Goal: Navigation & Orientation: Find specific page/section

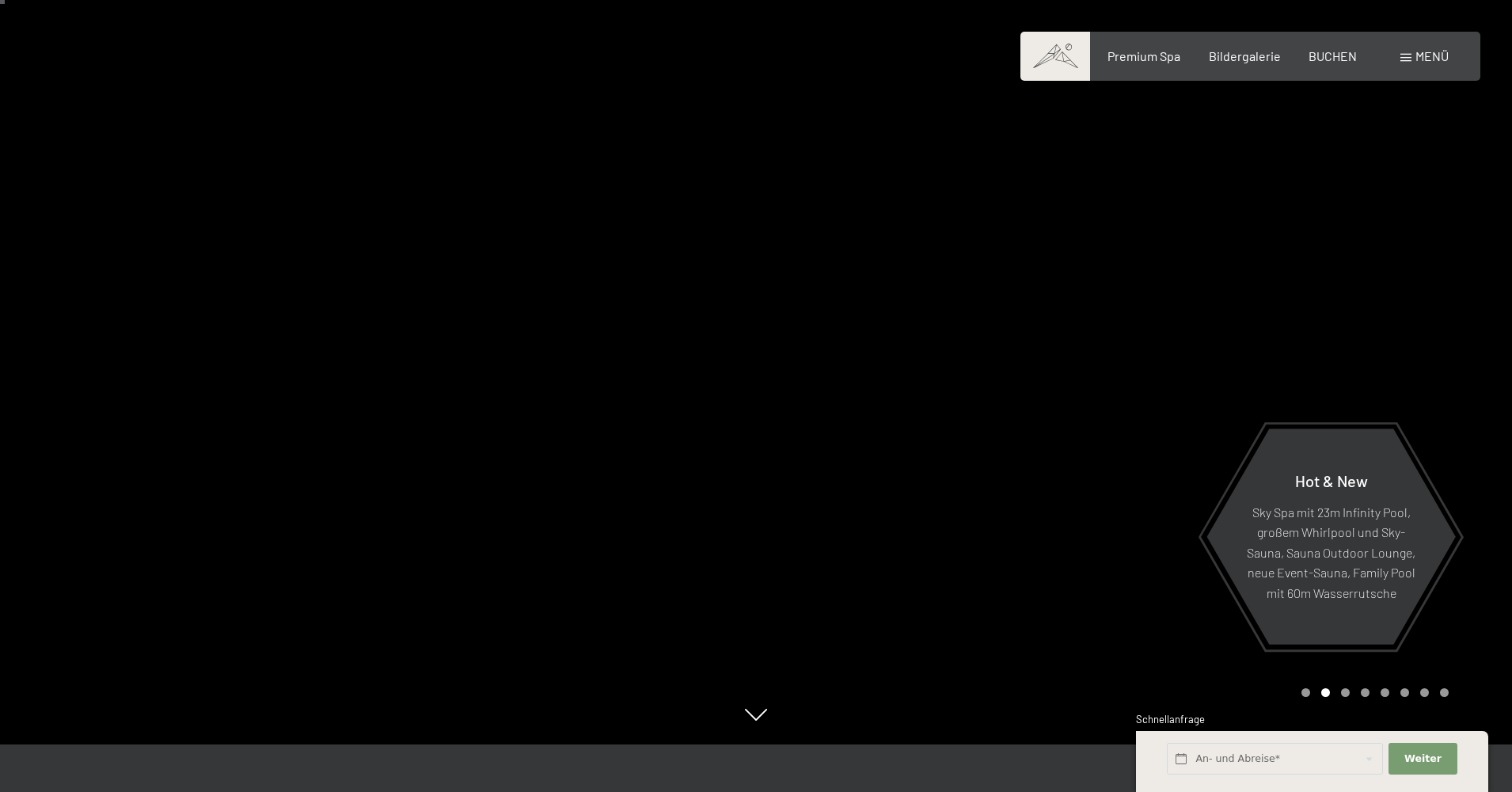
scroll to position [22, 0]
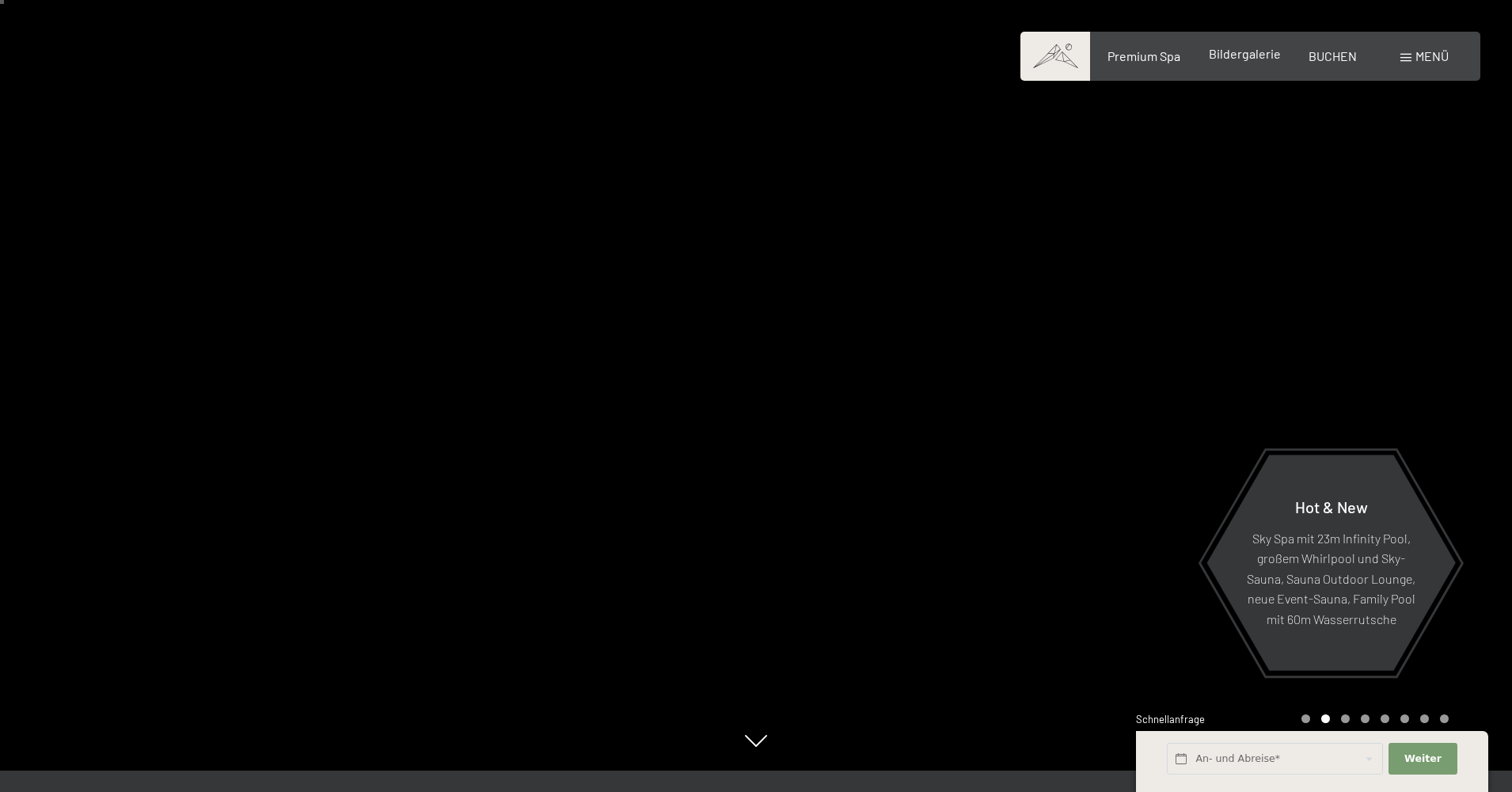
click at [1243, 59] on span "Bildergalerie" at bounding box center [1245, 53] width 72 height 15
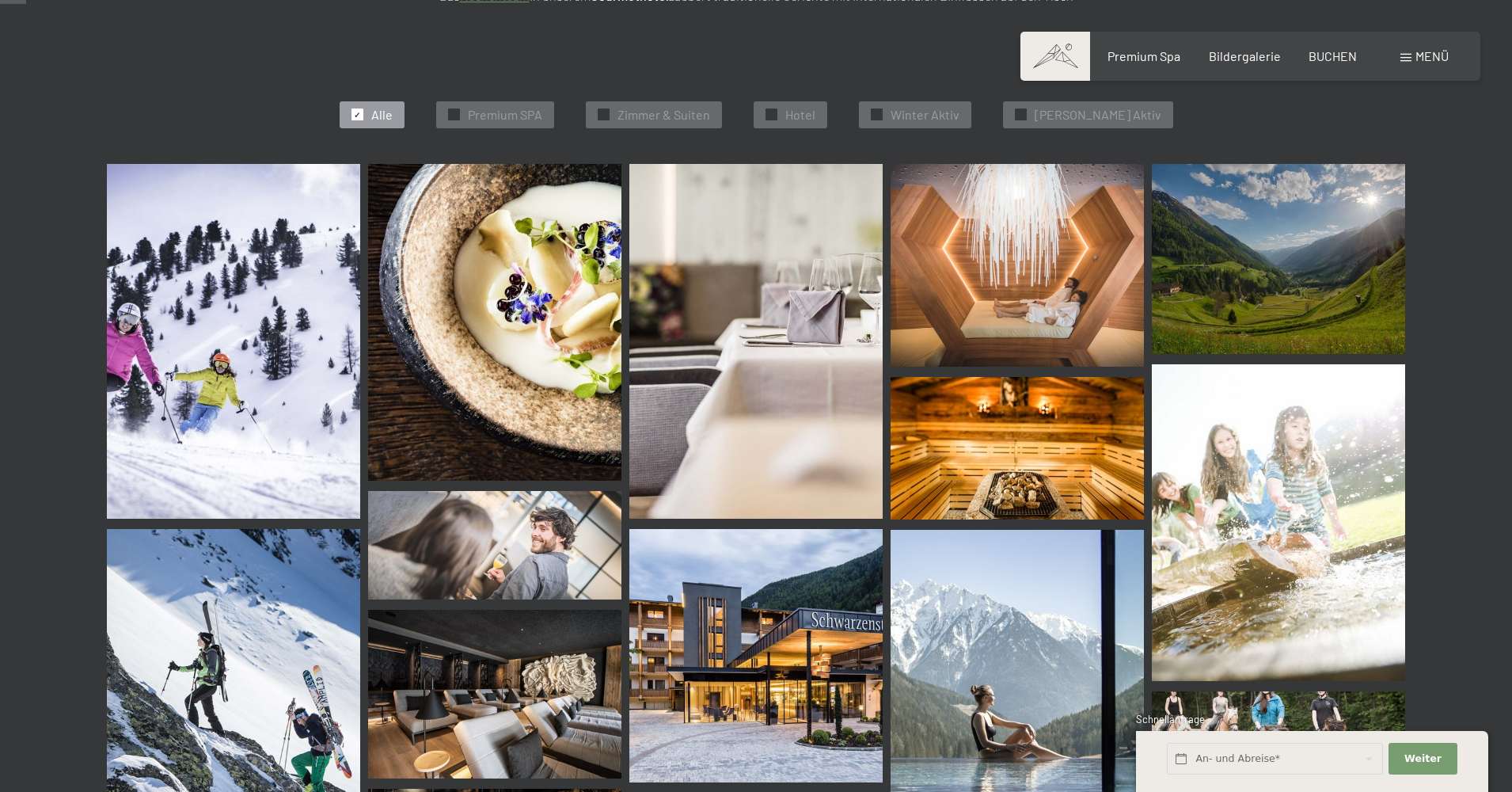
scroll to position [348, 0]
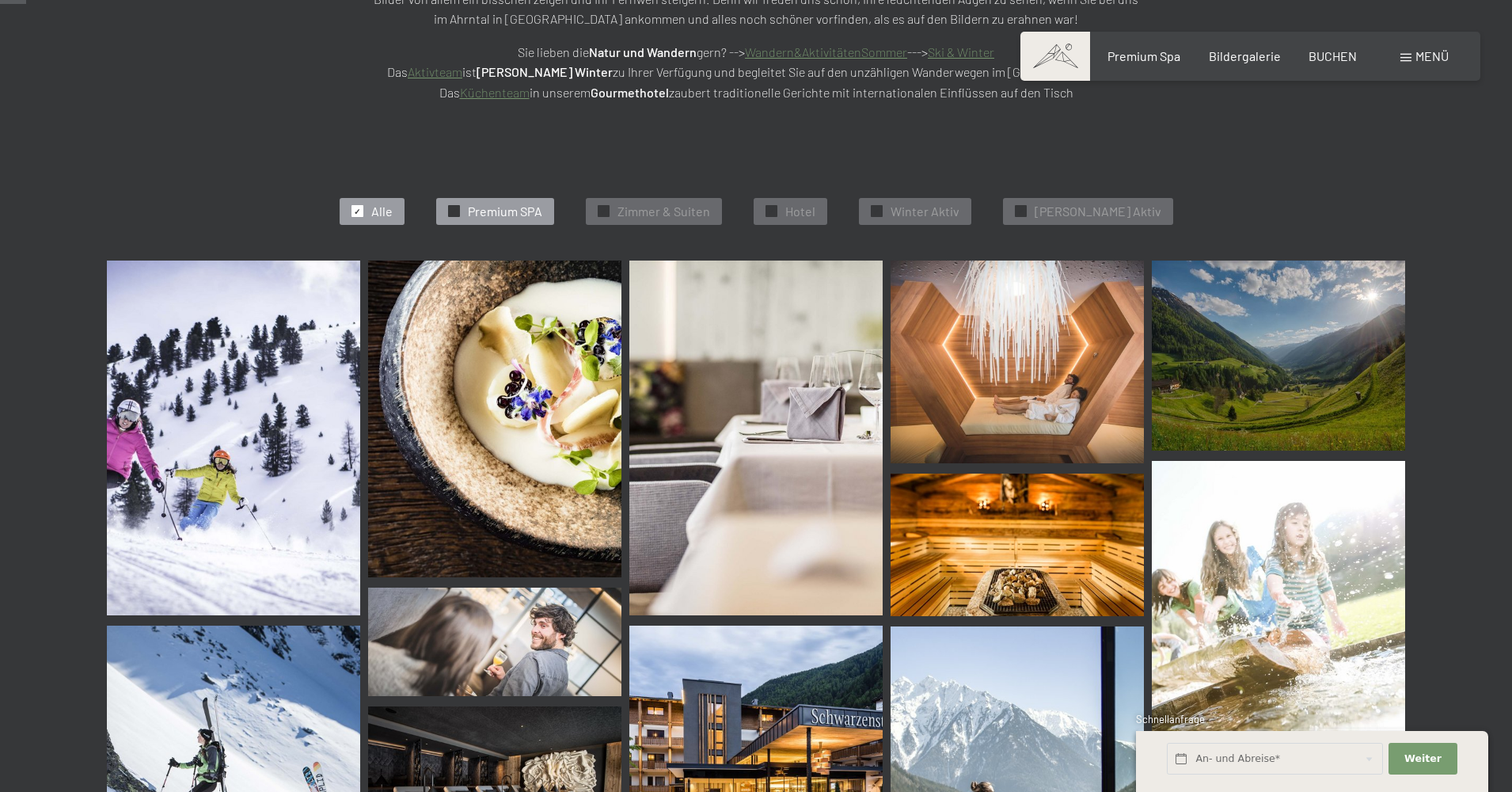
click at [542, 213] on span "Premium SPA" at bounding box center [505, 211] width 74 height 18
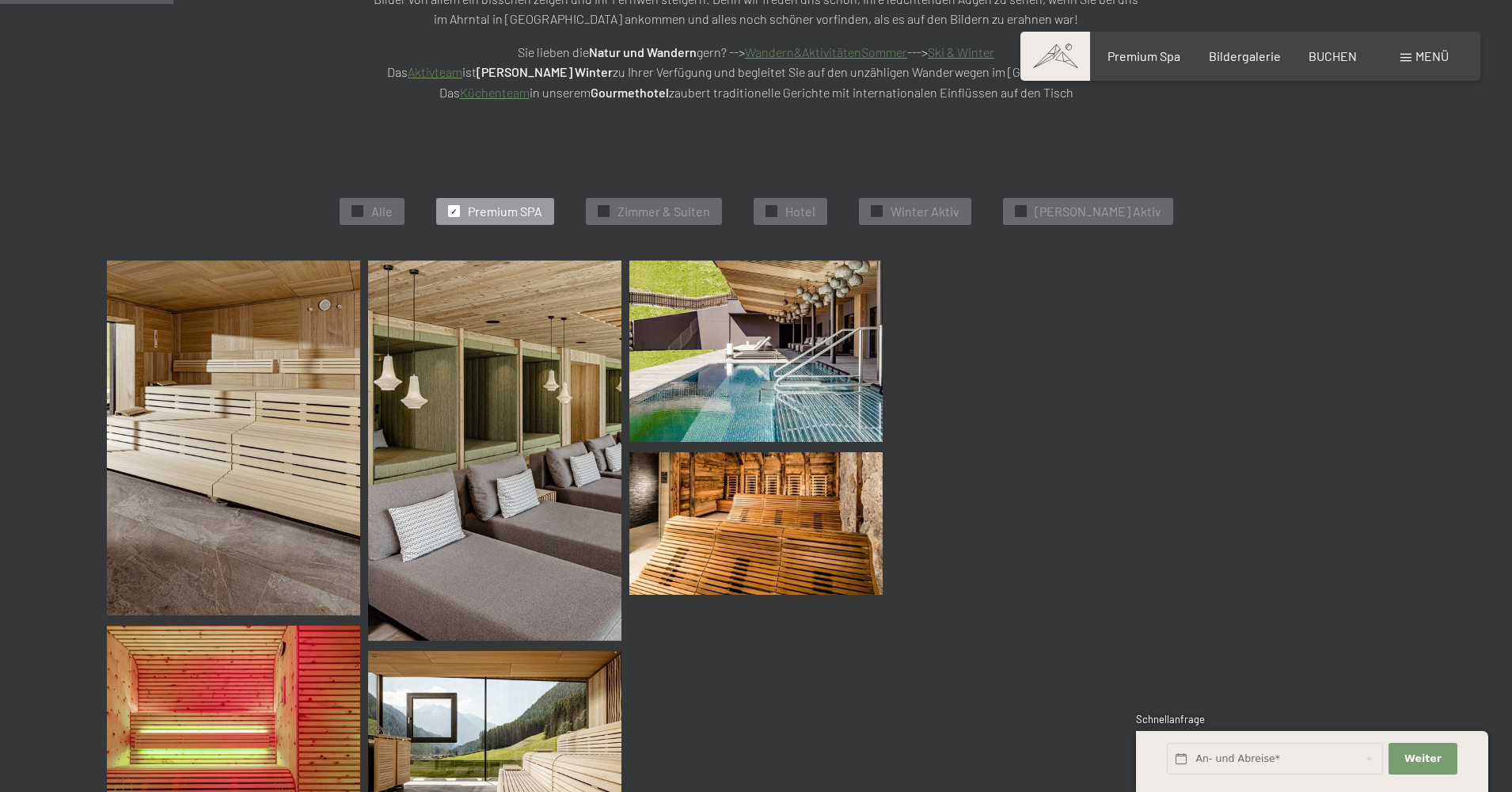
scroll to position [396, 0]
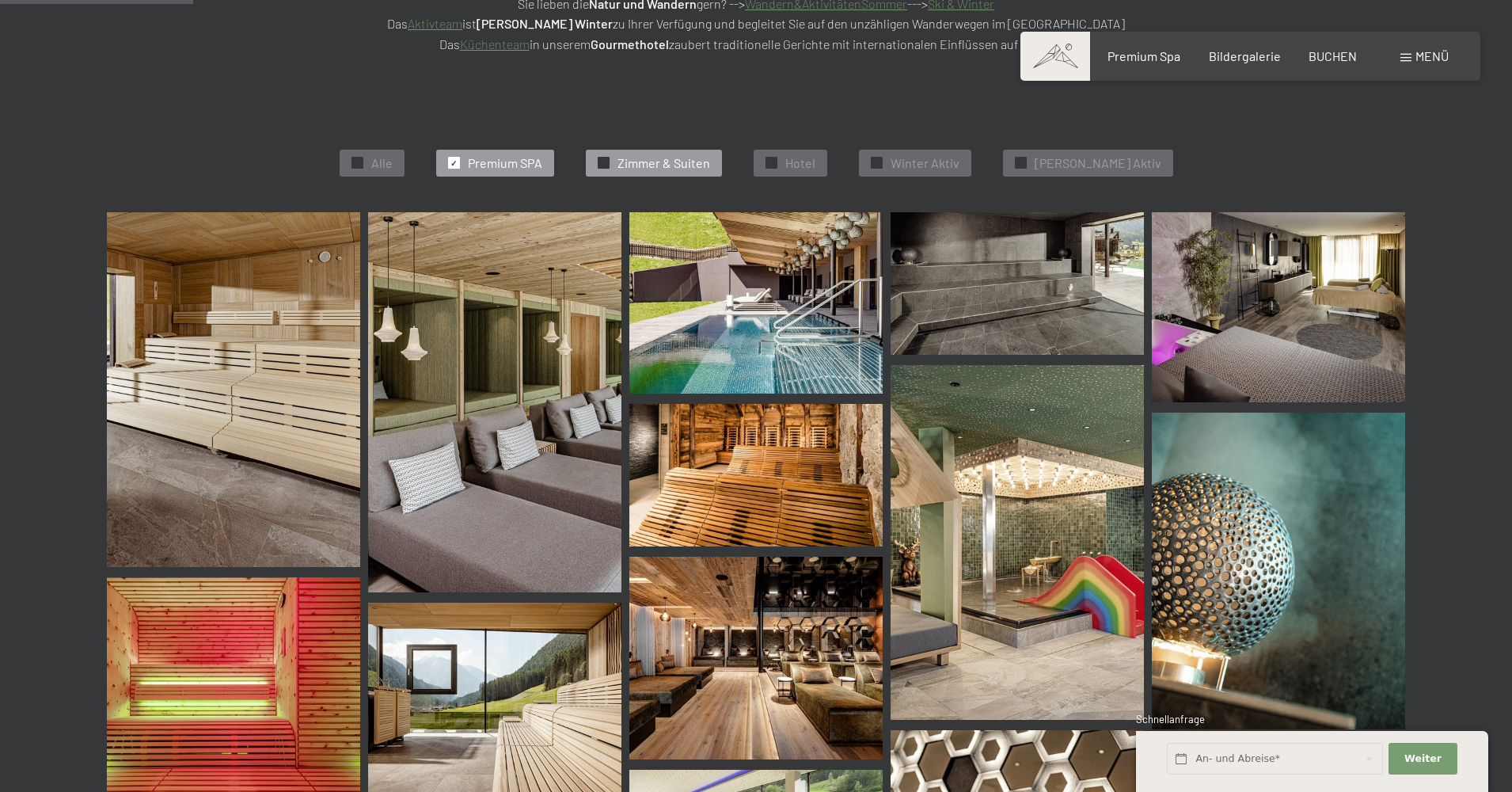
click at [699, 164] on span "Zimmer & Suiten" at bounding box center [663, 164] width 93 height 18
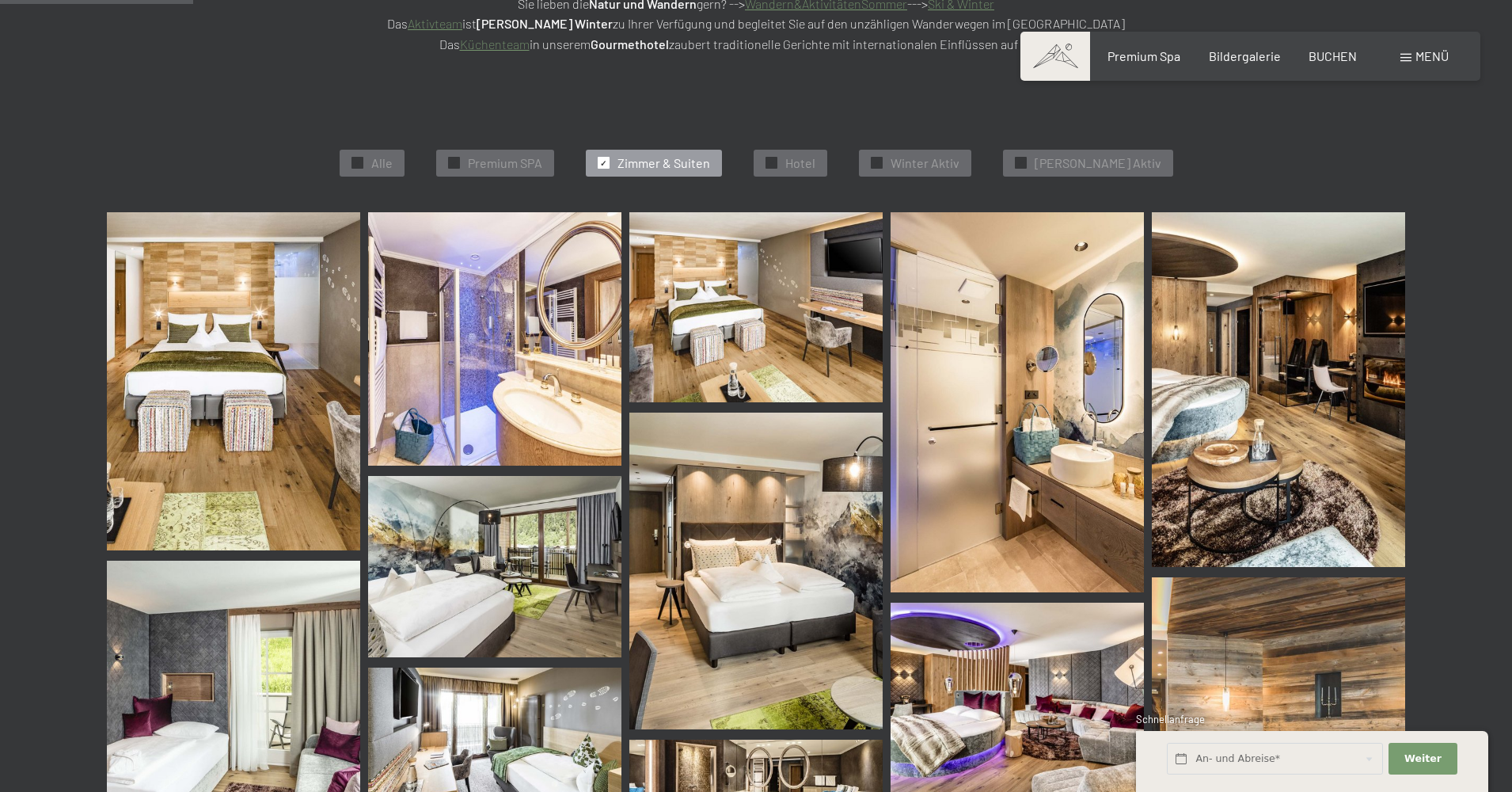
click at [226, 396] on img at bounding box center [234, 381] width 254 height 338
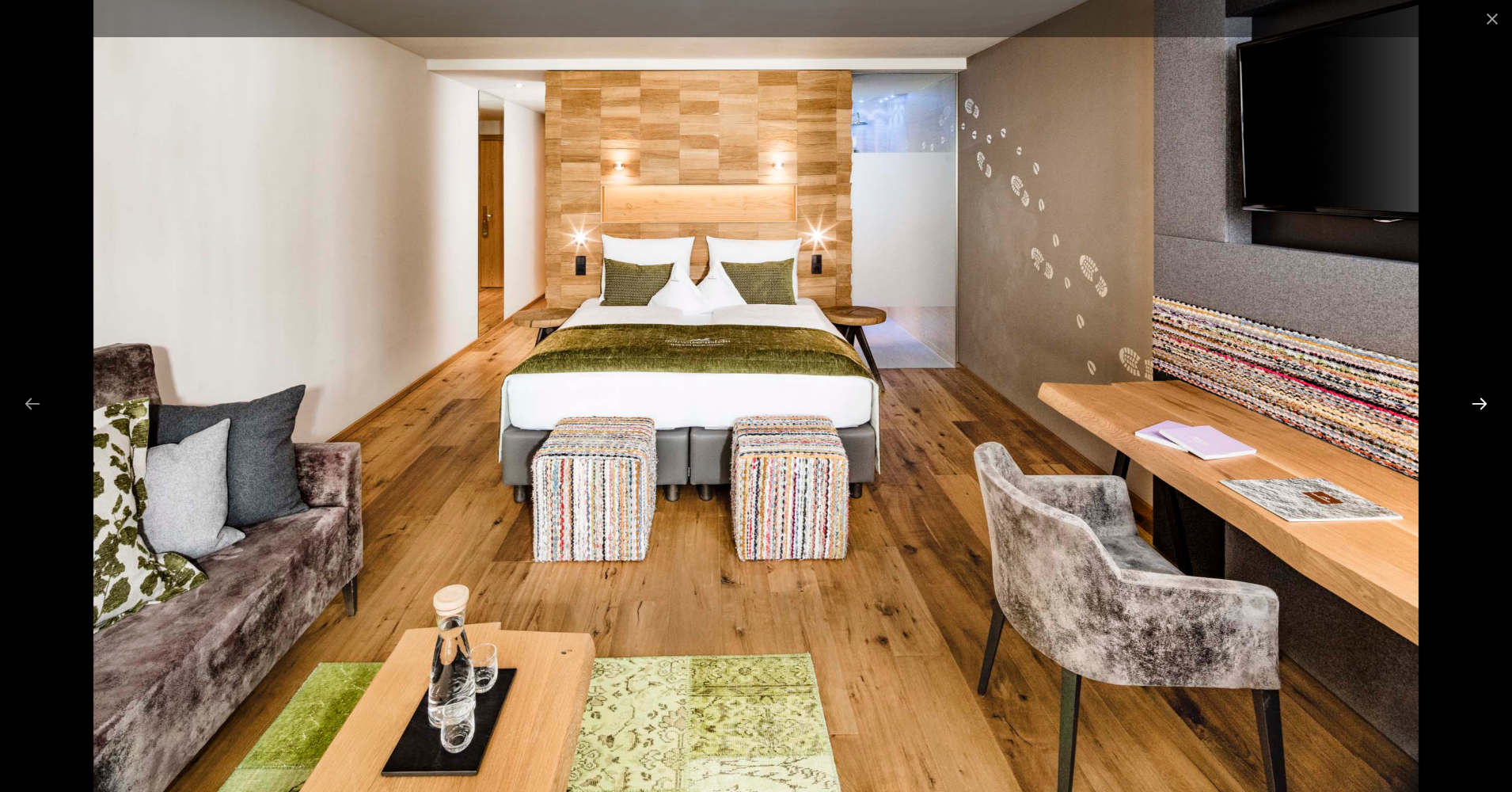
click at [1476, 402] on button "Next slide" at bounding box center [1479, 403] width 33 height 31
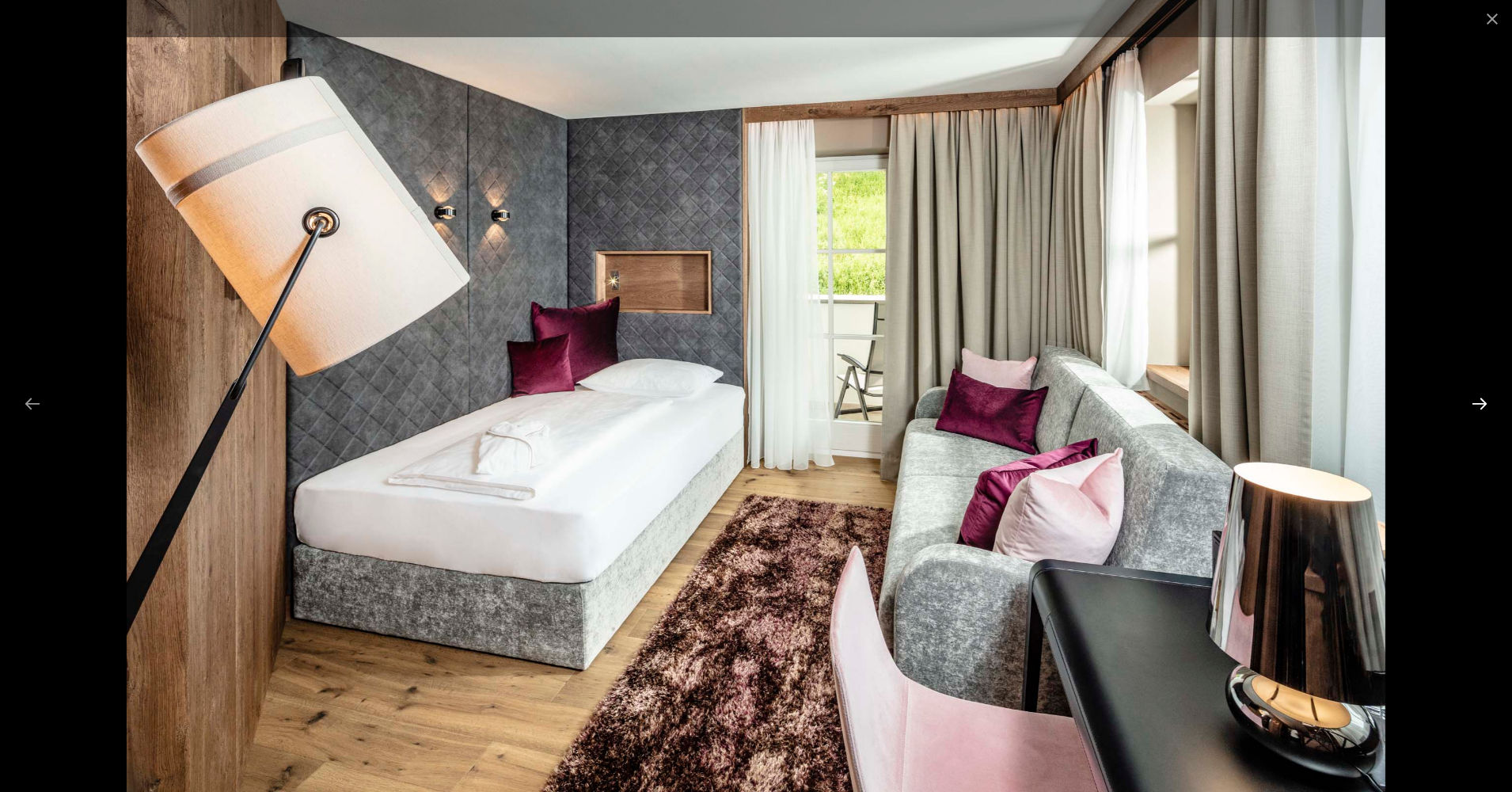
click at [1476, 402] on button "Next slide" at bounding box center [1479, 403] width 33 height 31
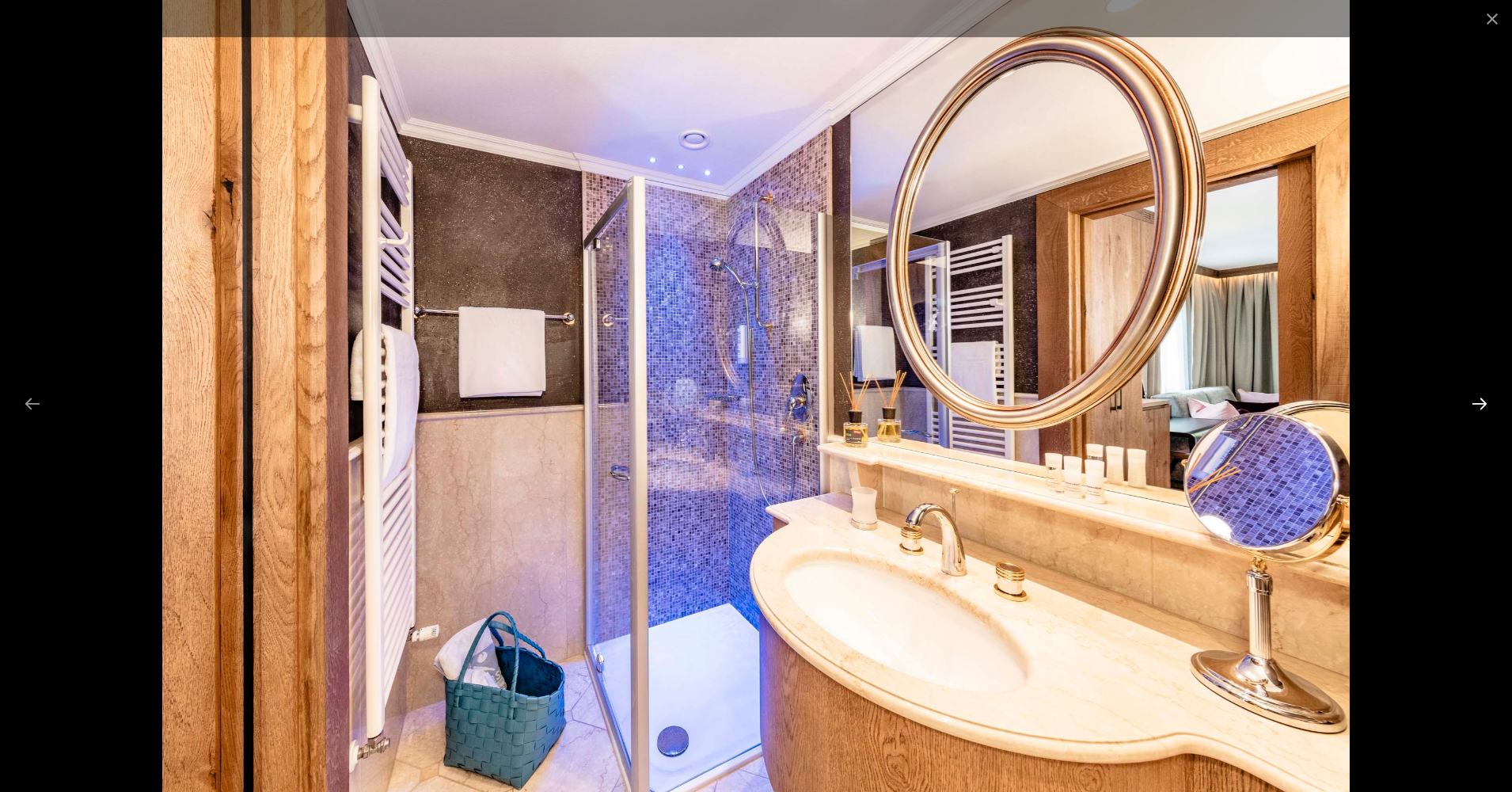
click at [1476, 402] on button "Next slide" at bounding box center [1479, 403] width 33 height 31
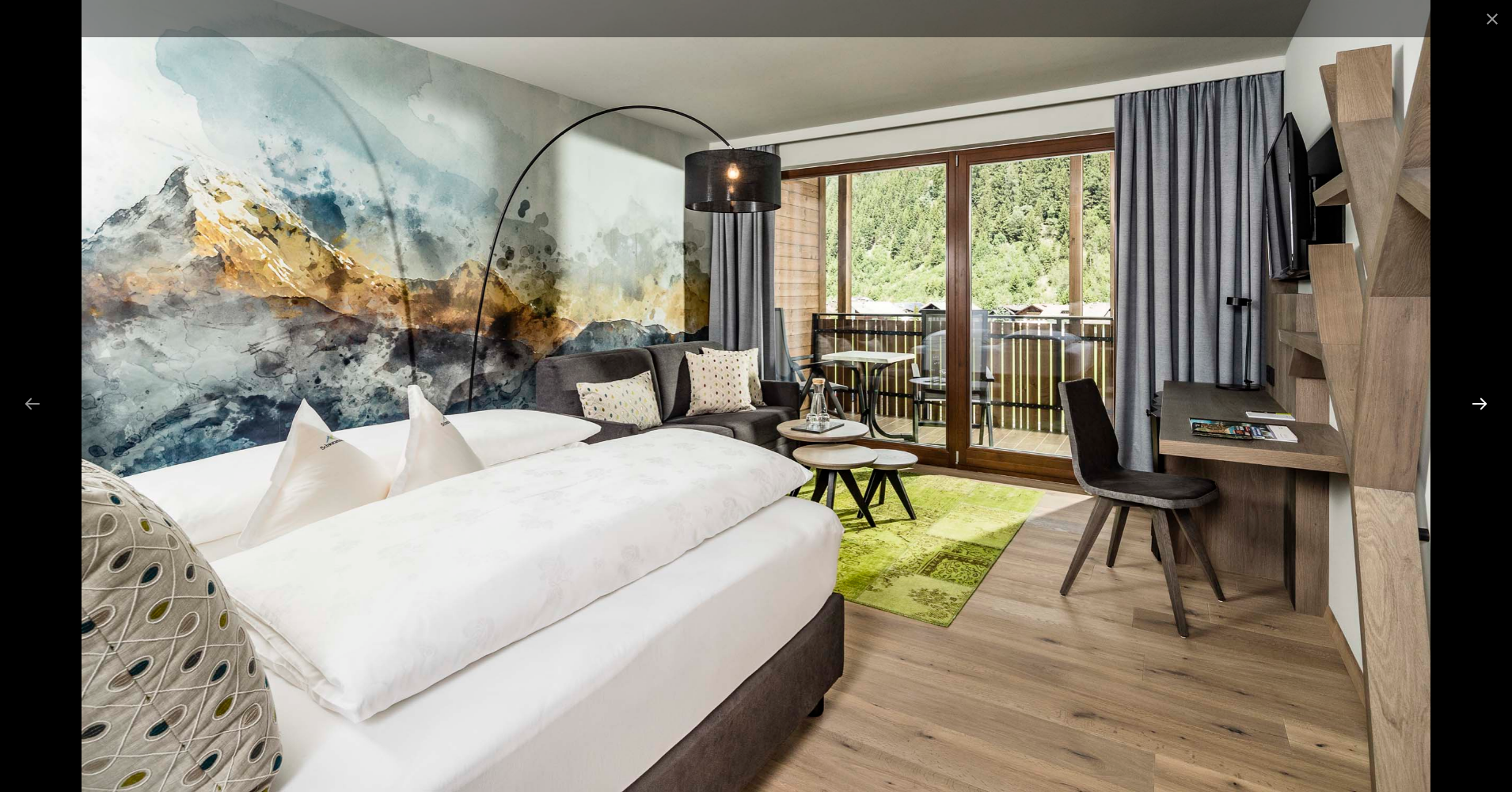
click at [1476, 402] on button "Next slide" at bounding box center [1479, 403] width 33 height 31
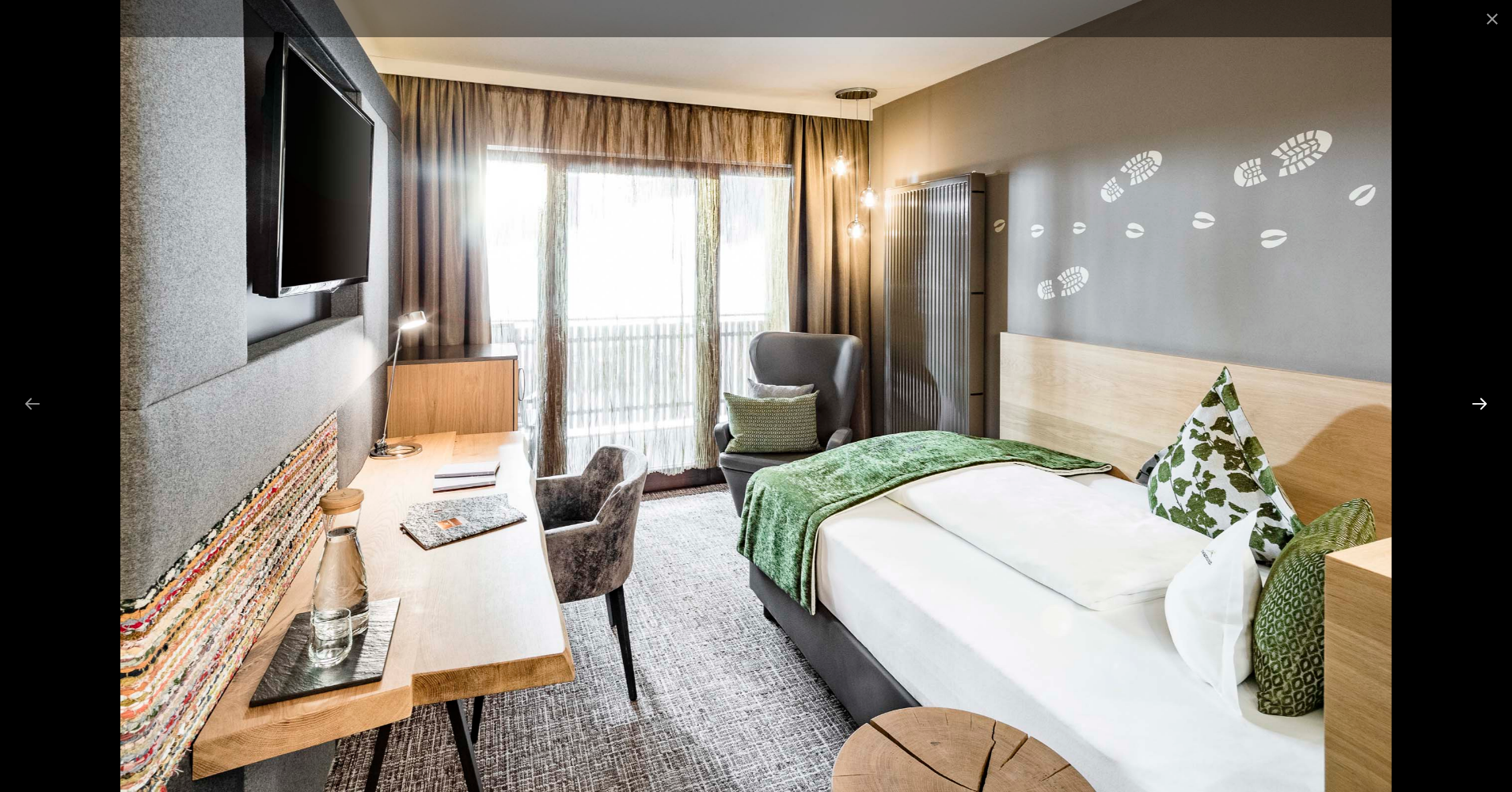
click at [1476, 402] on button "Next slide" at bounding box center [1479, 403] width 33 height 31
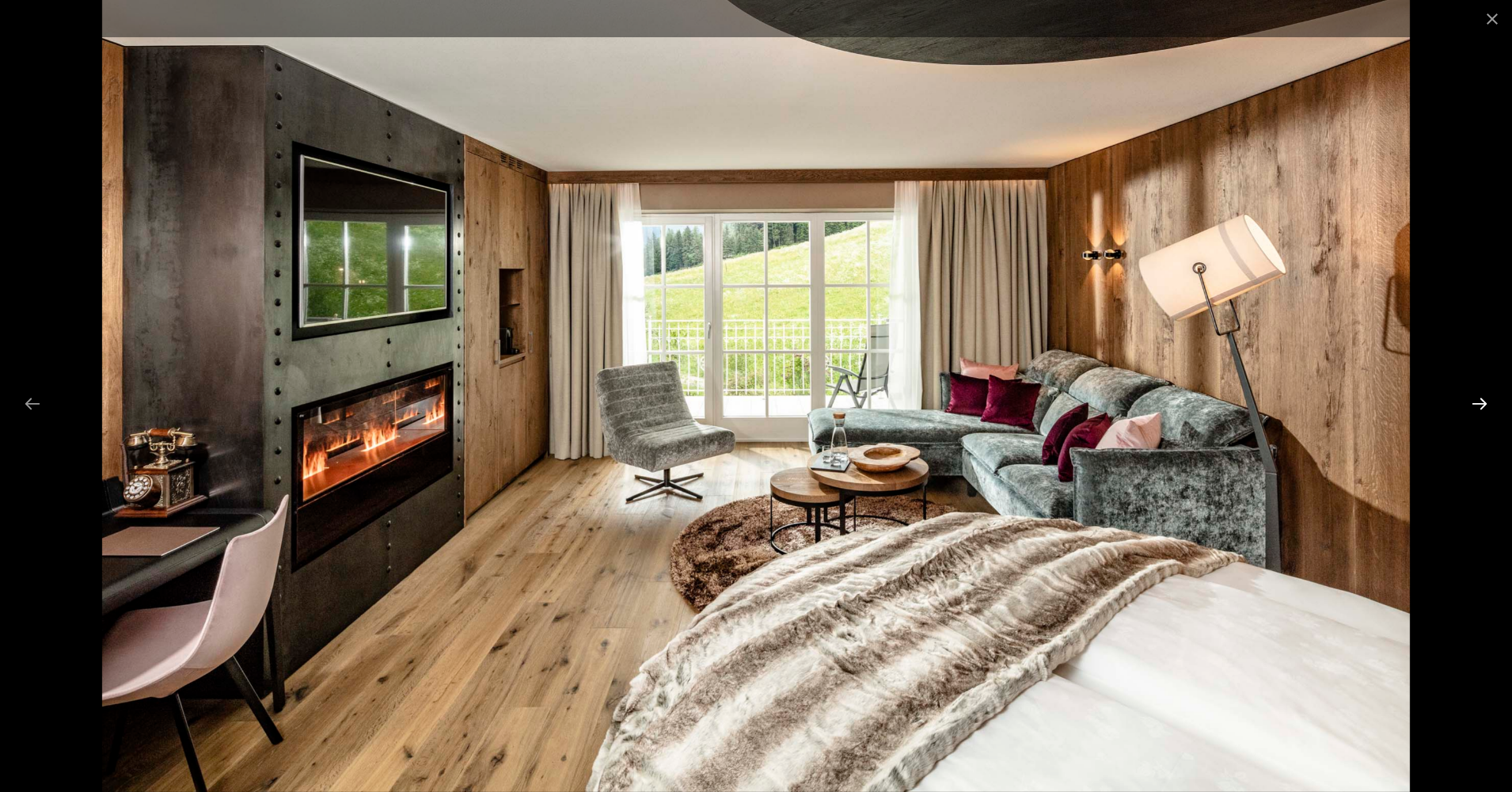
click at [1482, 405] on button "Next slide" at bounding box center [1479, 403] width 33 height 31
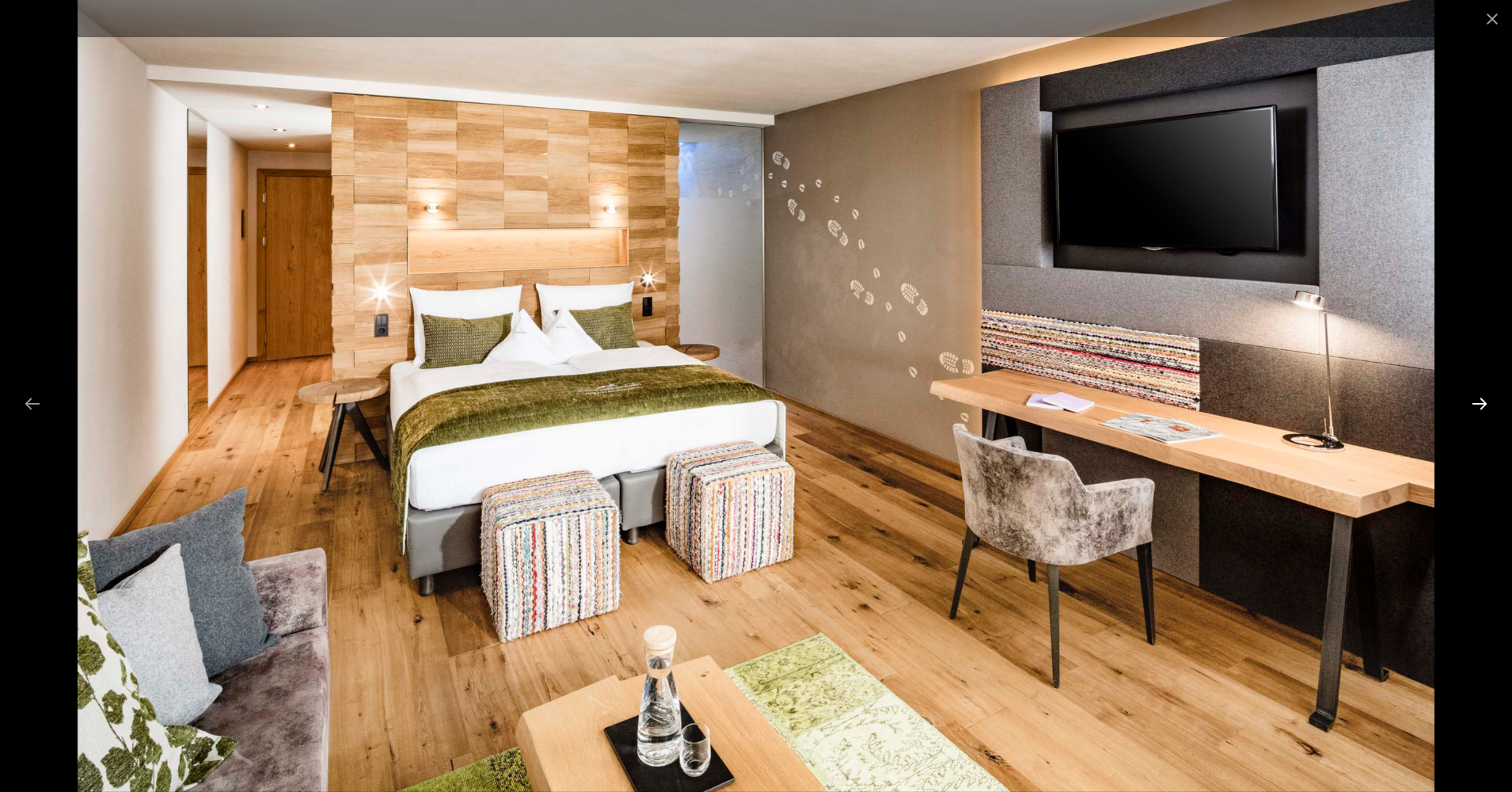
click at [1482, 405] on button "Next slide" at bounding box center [1479, 403] width 33 height 31
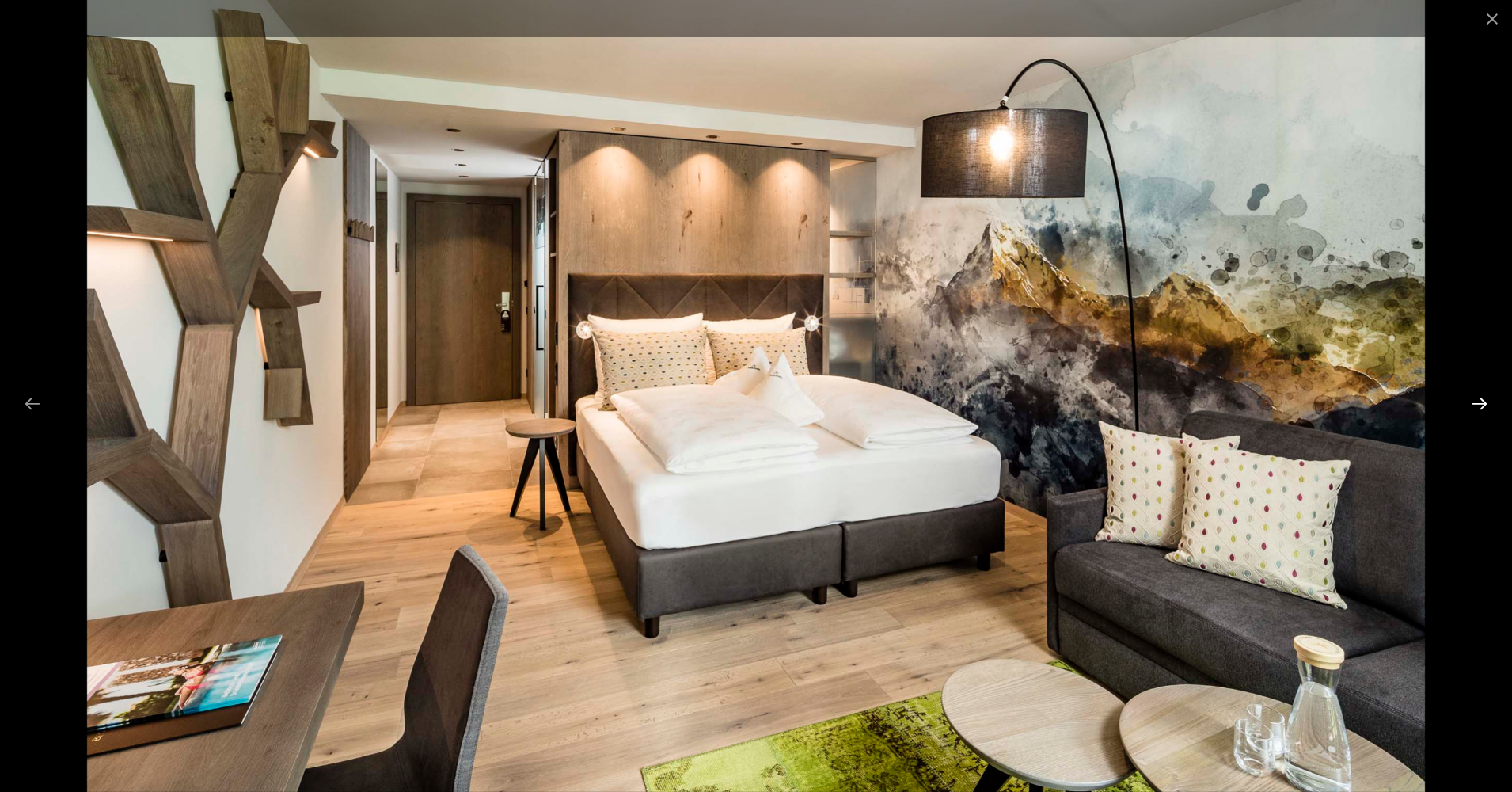
click at [1482, 405] on button "Next slide" at bounding box center [1479, 403] width 33 height 31
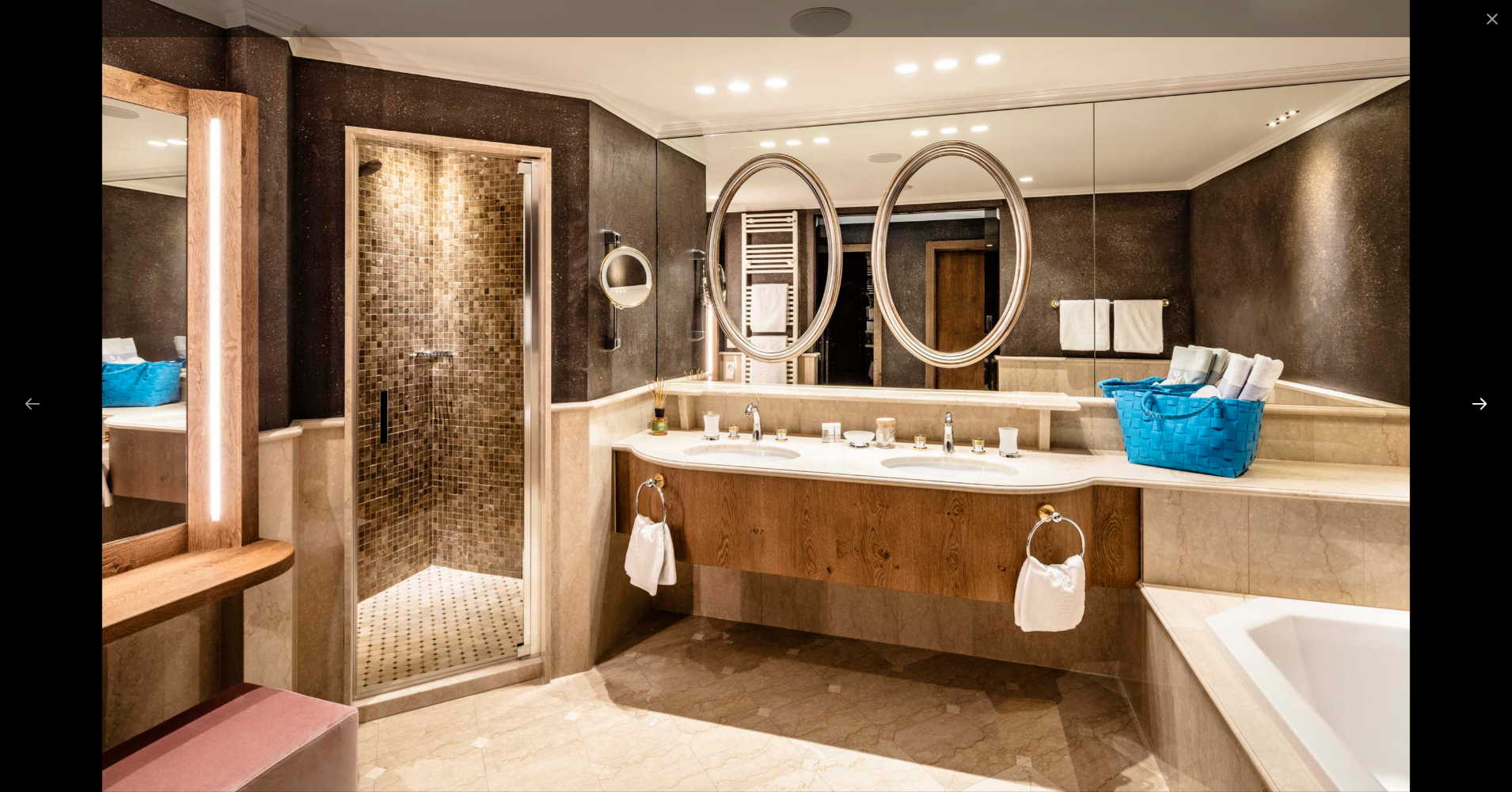
click at [1482, 405] on button "Next slide" at bounding box center [1479, 403] width 33 height 31
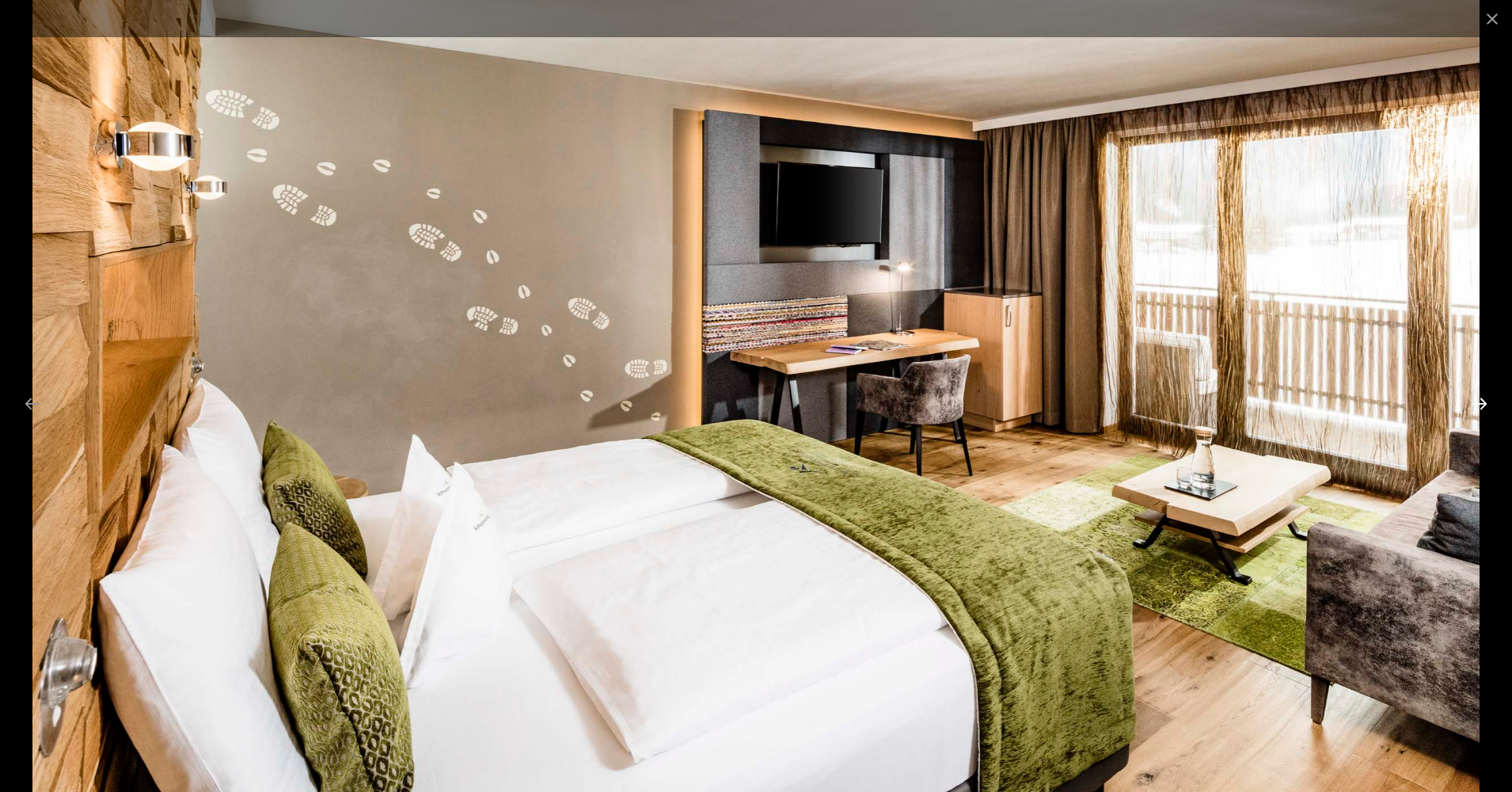
click at [1482, 405] on button "Next slide" at bounding box center [1479, 403] width 33 height 31
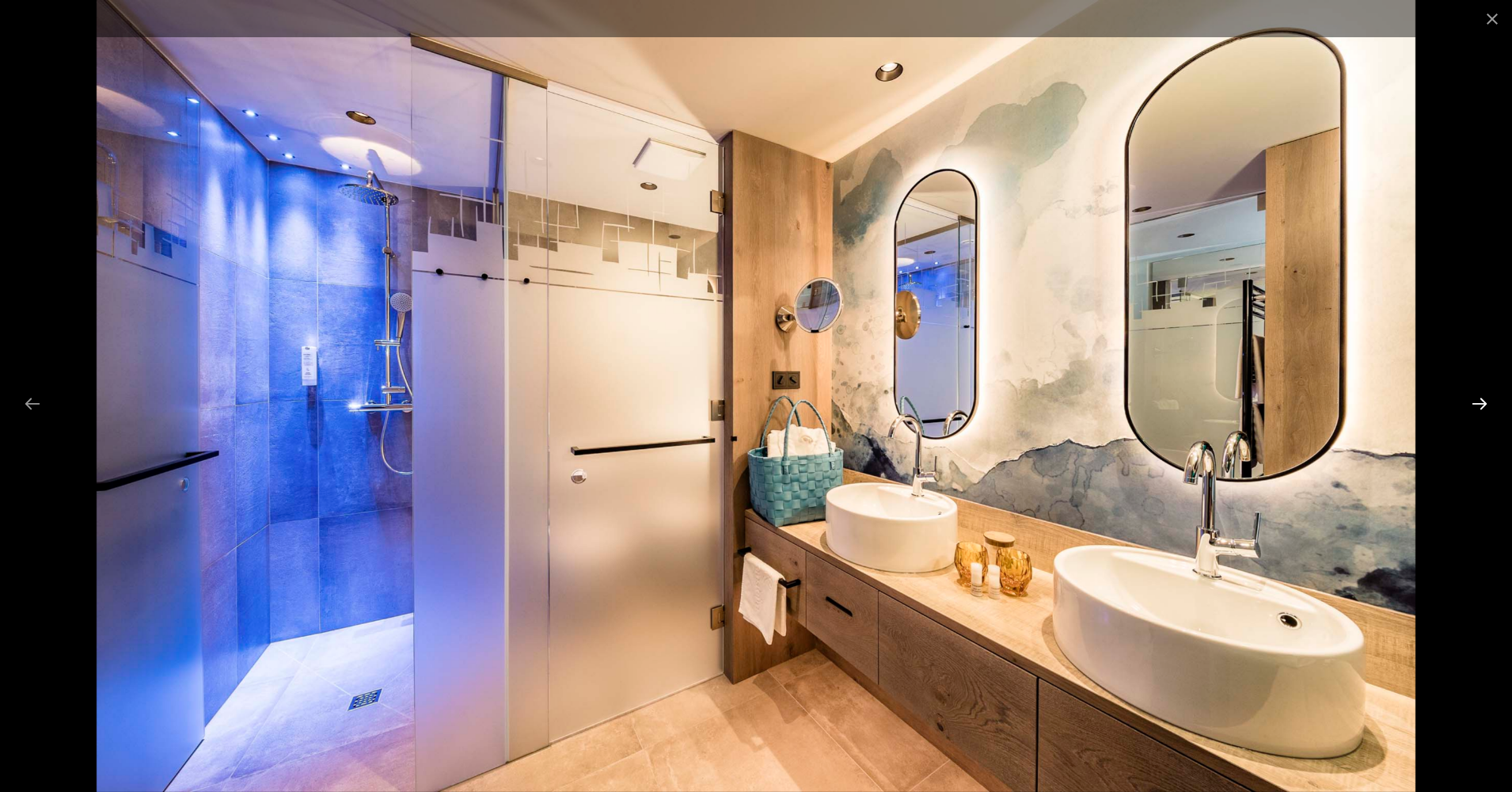
click at [1482, 405] on button "Next slide" at bounding box center [1479, 403] width 33 height 31
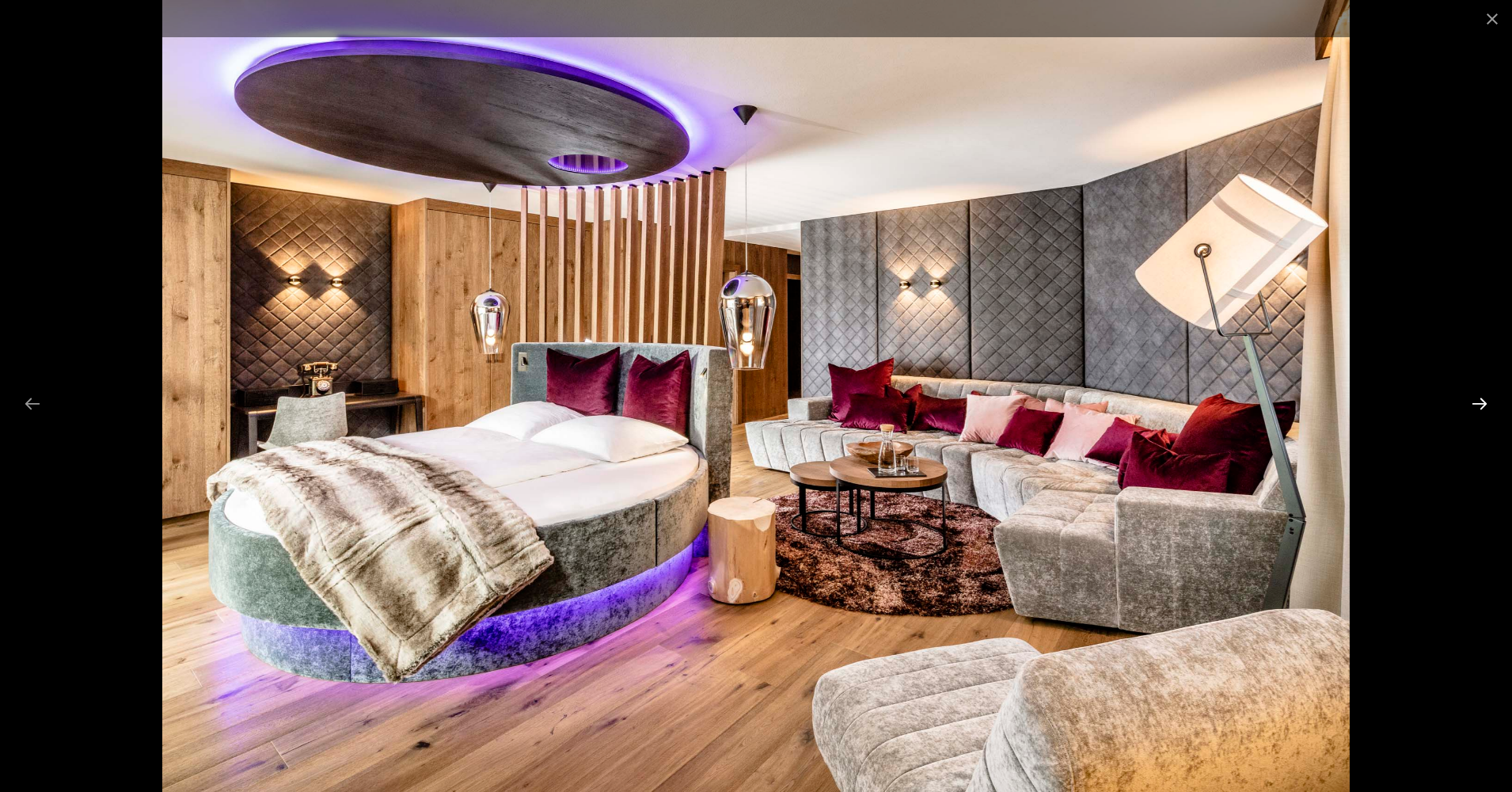
click at [1482, 405] on button "Next slide" at bounding box center [1479, 403] width 33 height 31
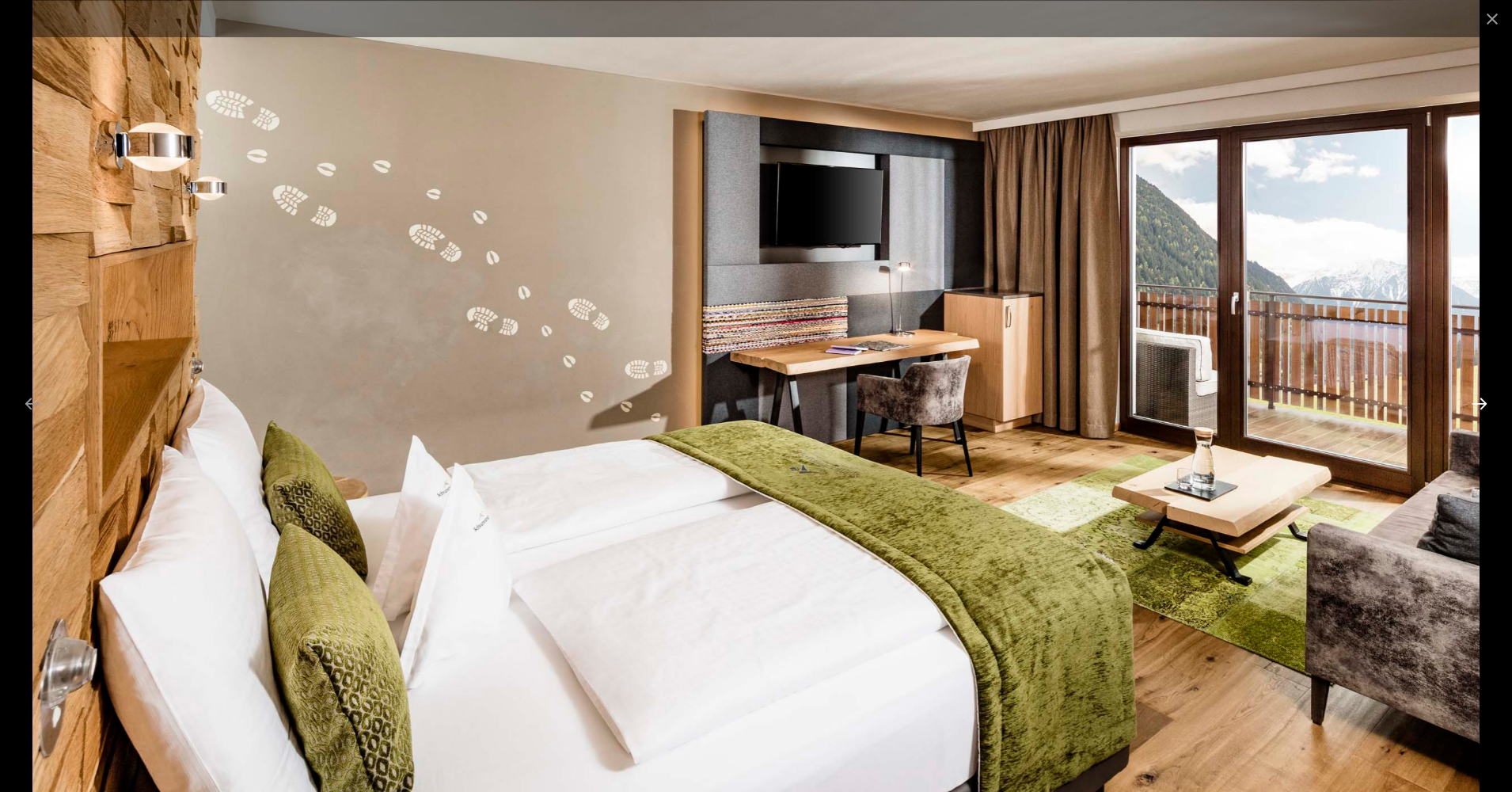
click at [1482, 405] on button "Next slide" at bounding box center [1479, 403] width 33 height 31
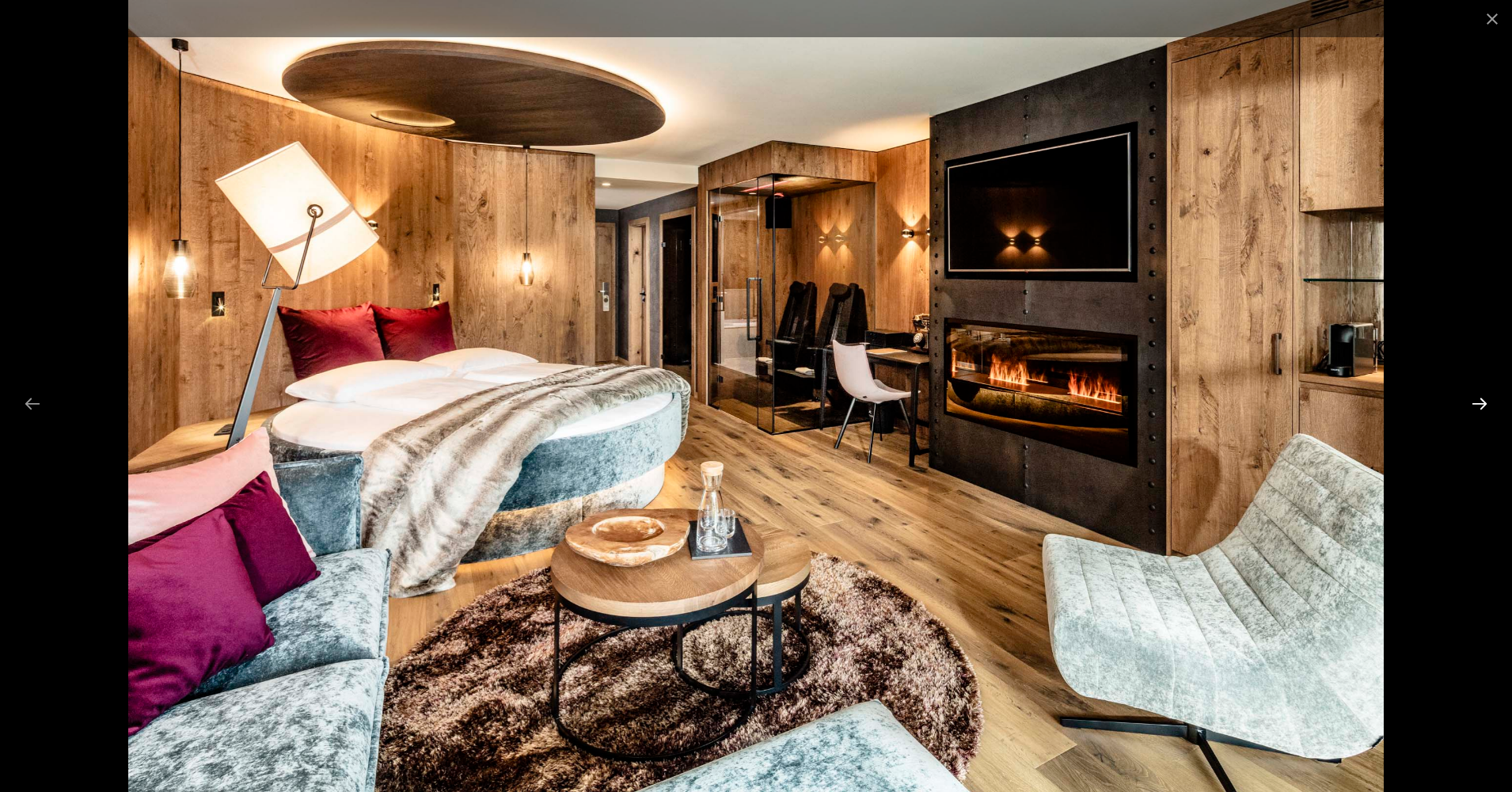
click at [1476, 404] on button "Next slide" at bounding box center [1479, 403] width 33 height 31
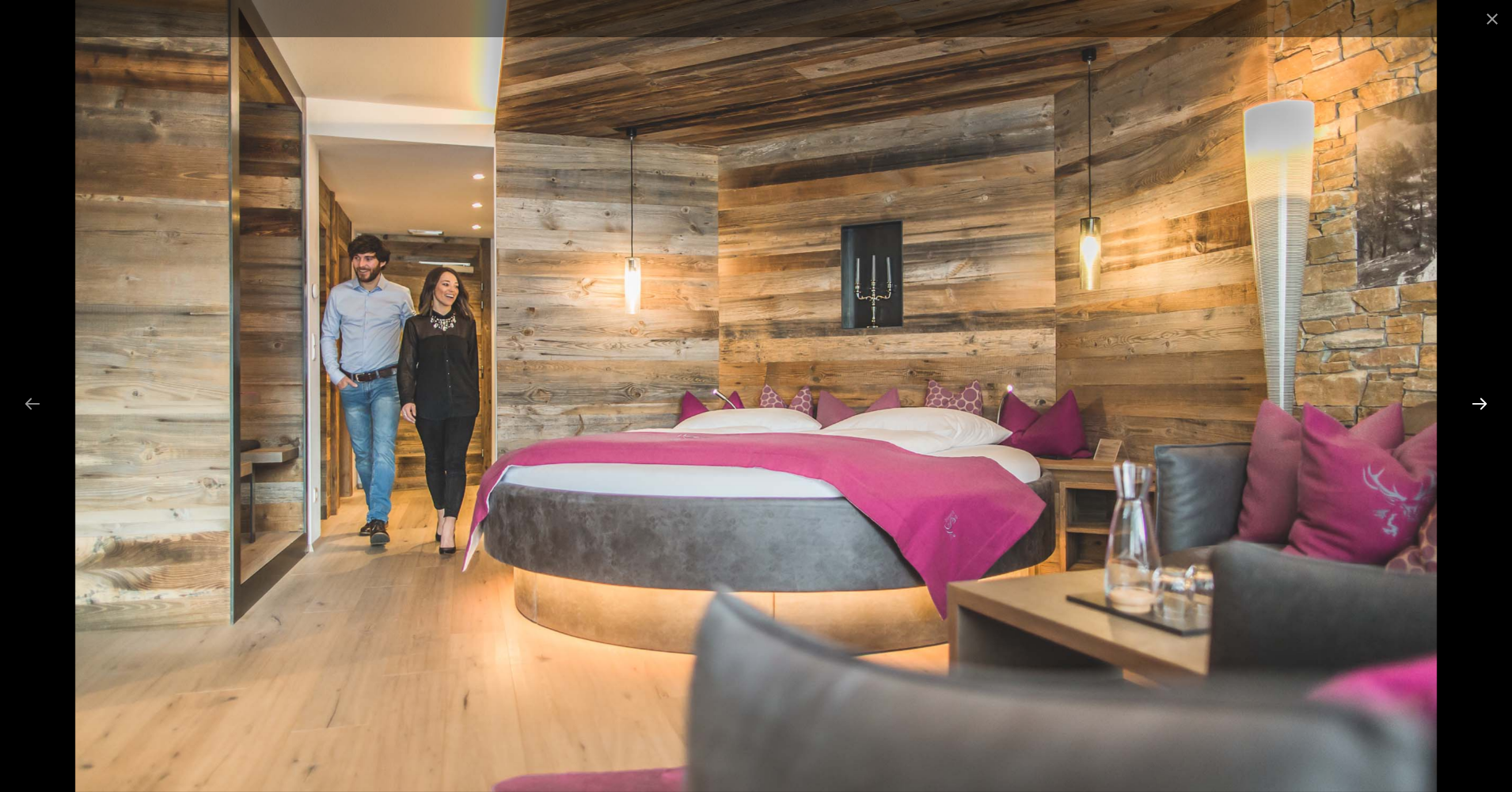
click at [1476, 404] on button "Next slide" at bounding box center [1479, 403] width 33 height 31
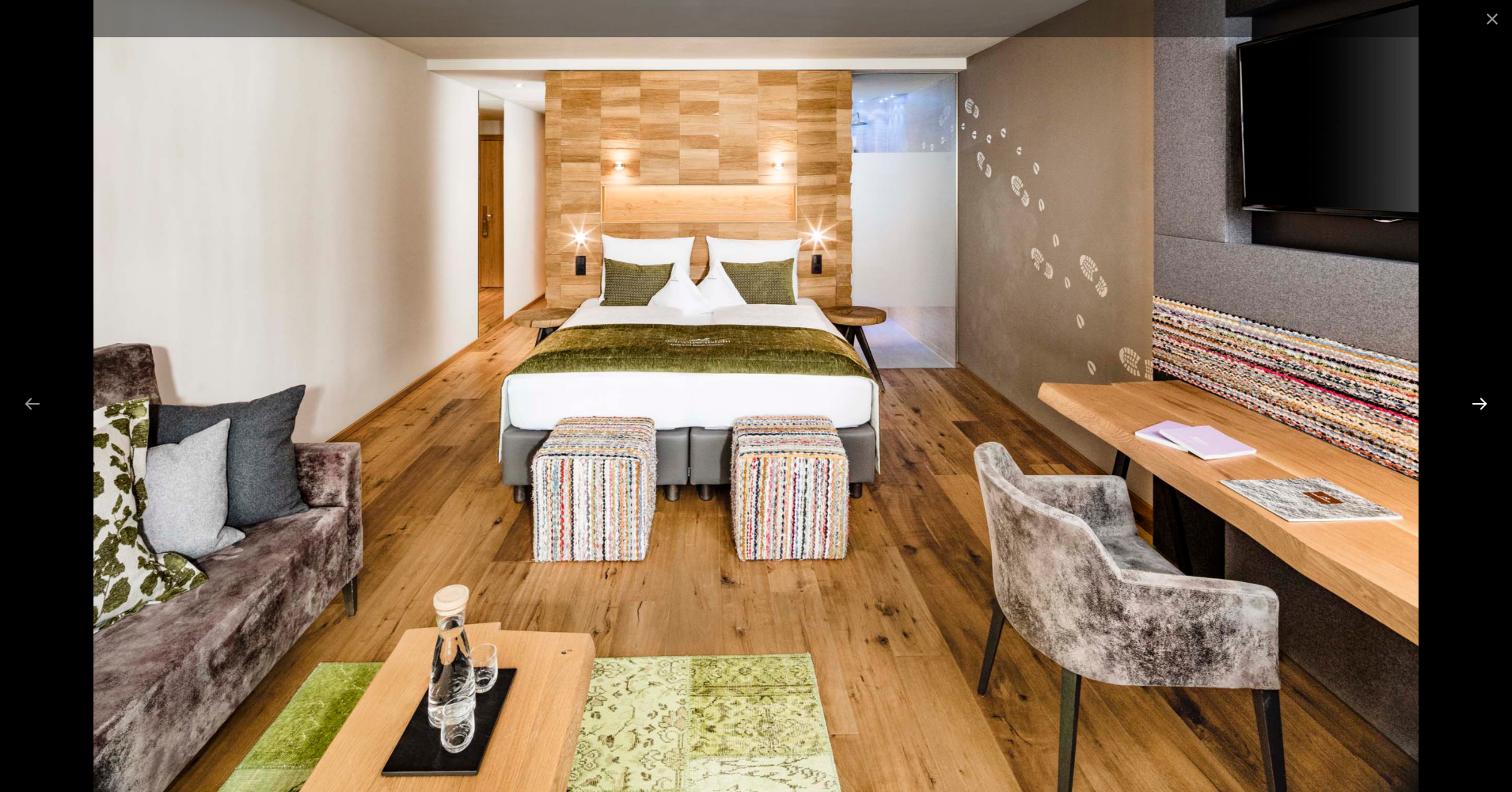
click at [1476, 404] on button "Next slide" at bounding box center [1479, 403] width 33 height 31
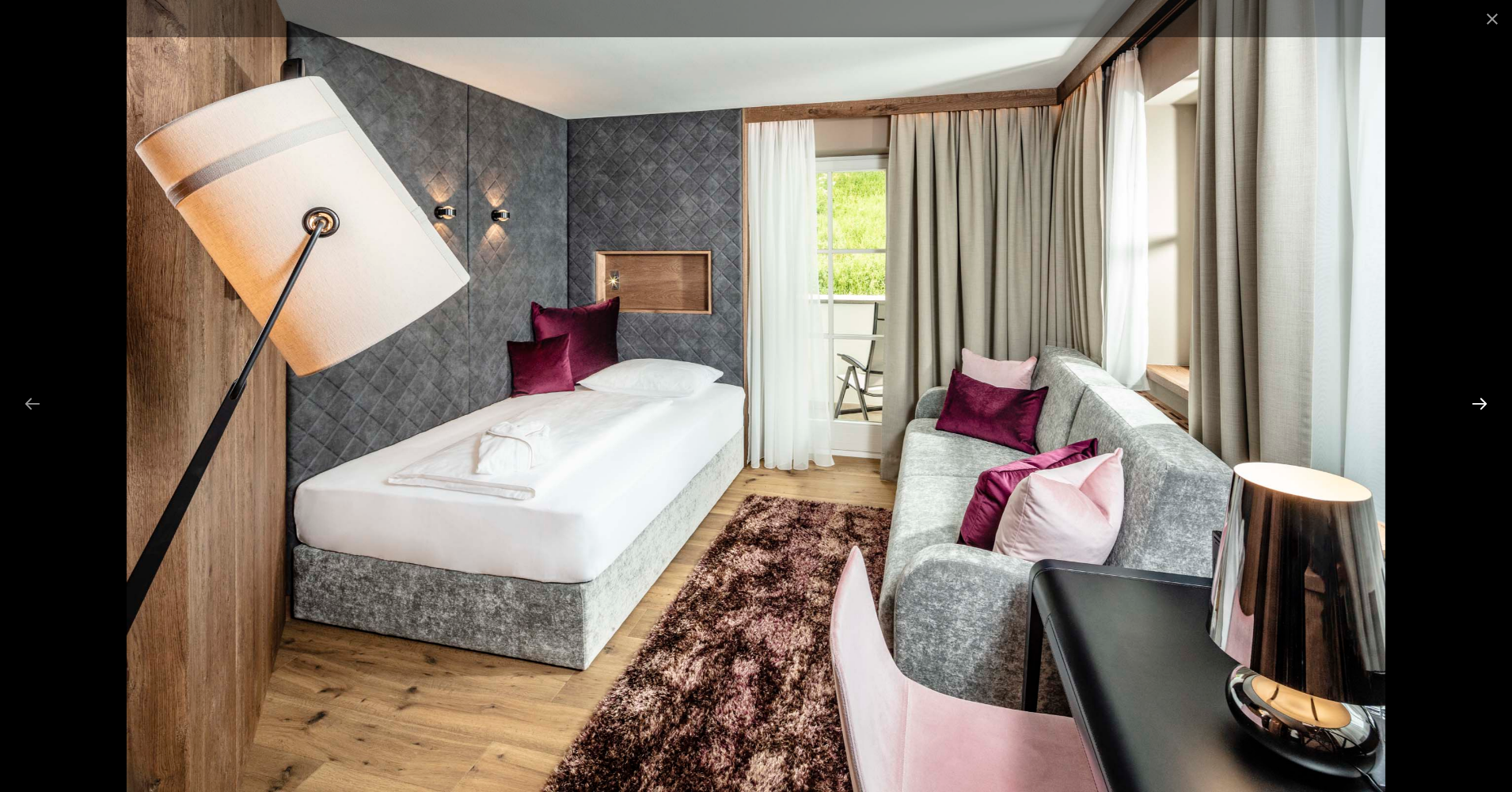
click at [1476, 404] on button "Next slide" at bounding box center [1479, 403] width 33 height 31
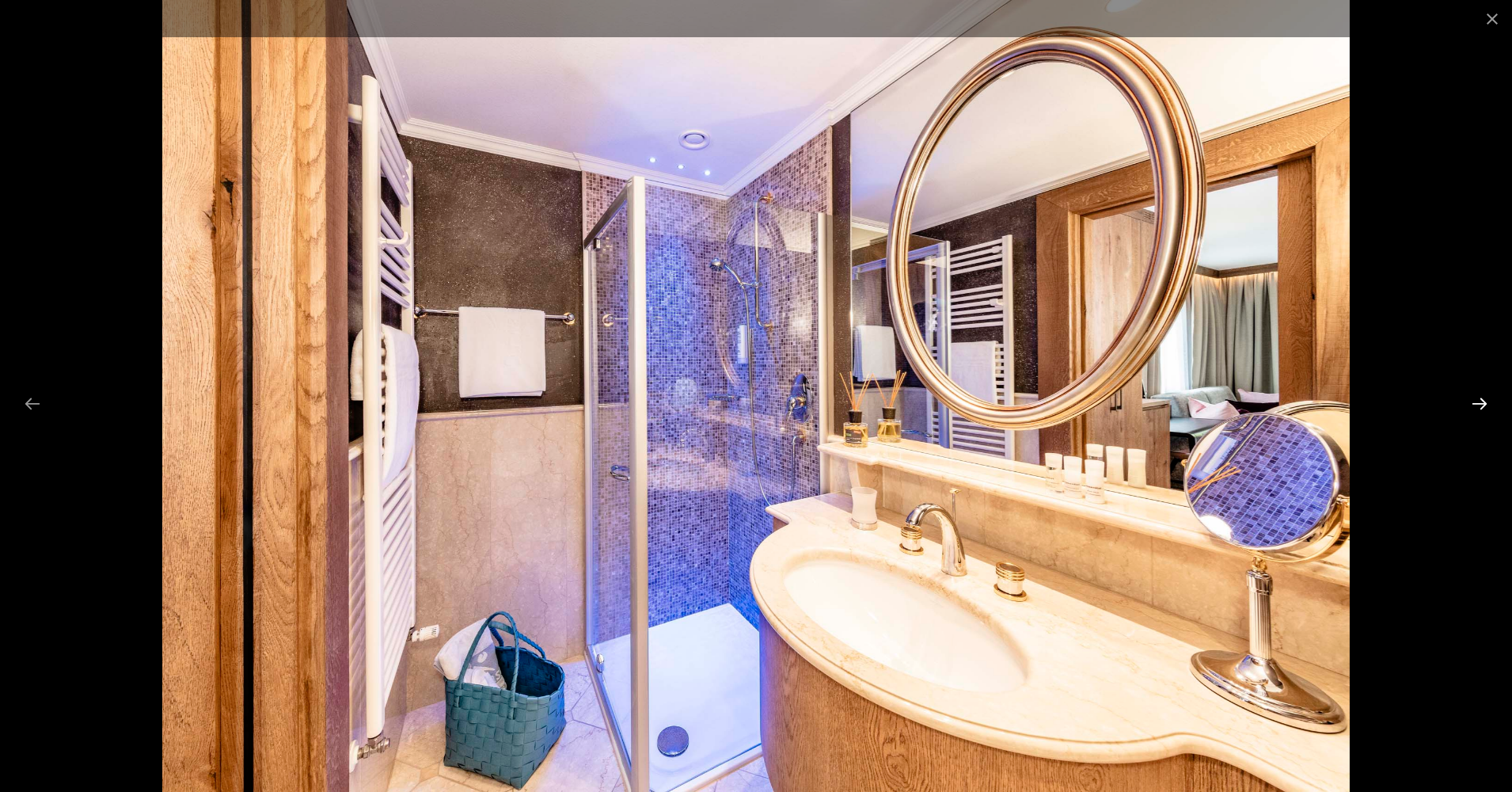
click at [1476, 404] on button "Next slide" at bounding box center [1479, 403] width 33 height 31
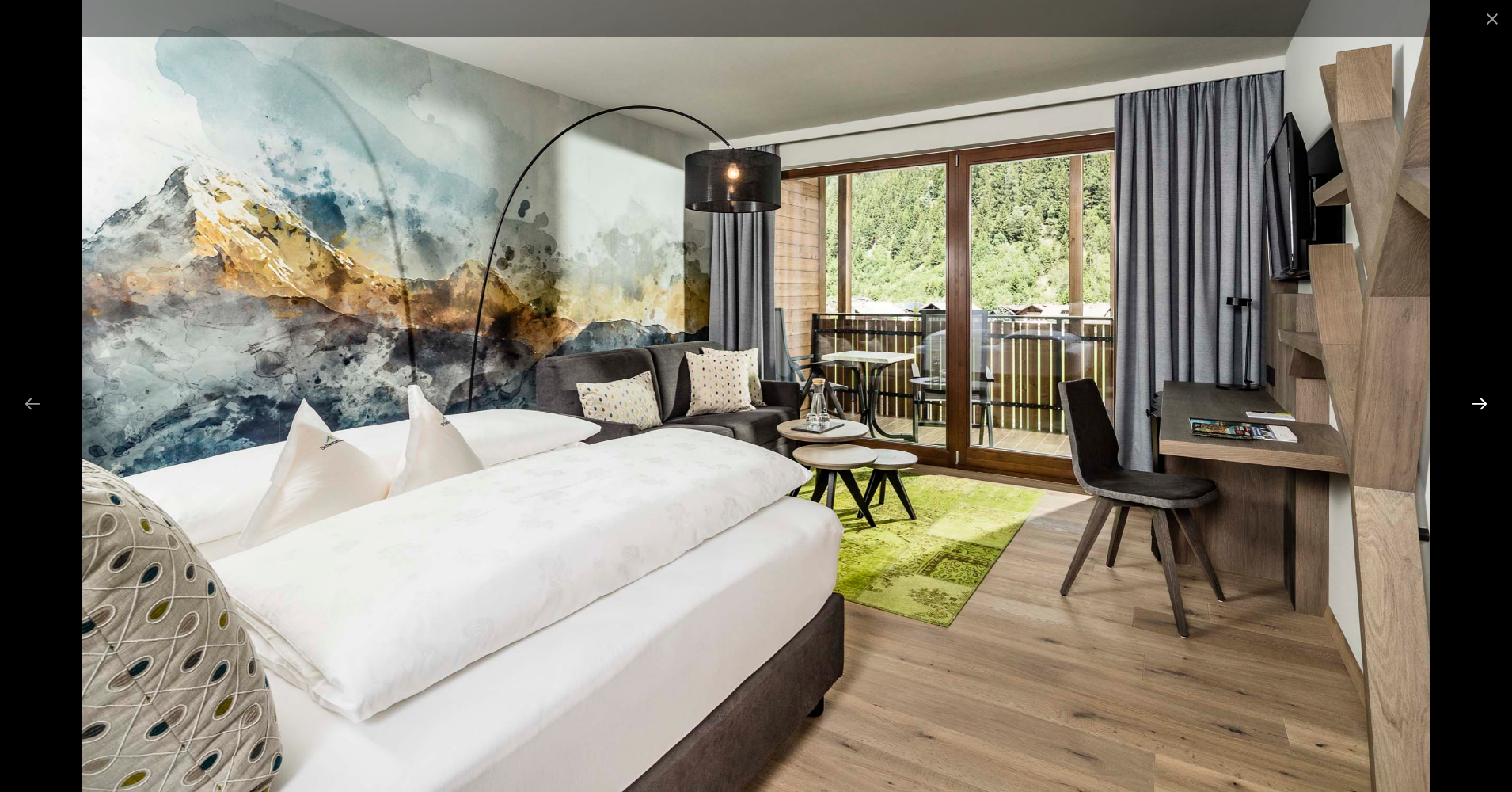
click at [1476, 404] on button "Next slide" at bounding box center [1479, 403] width 33 height 31
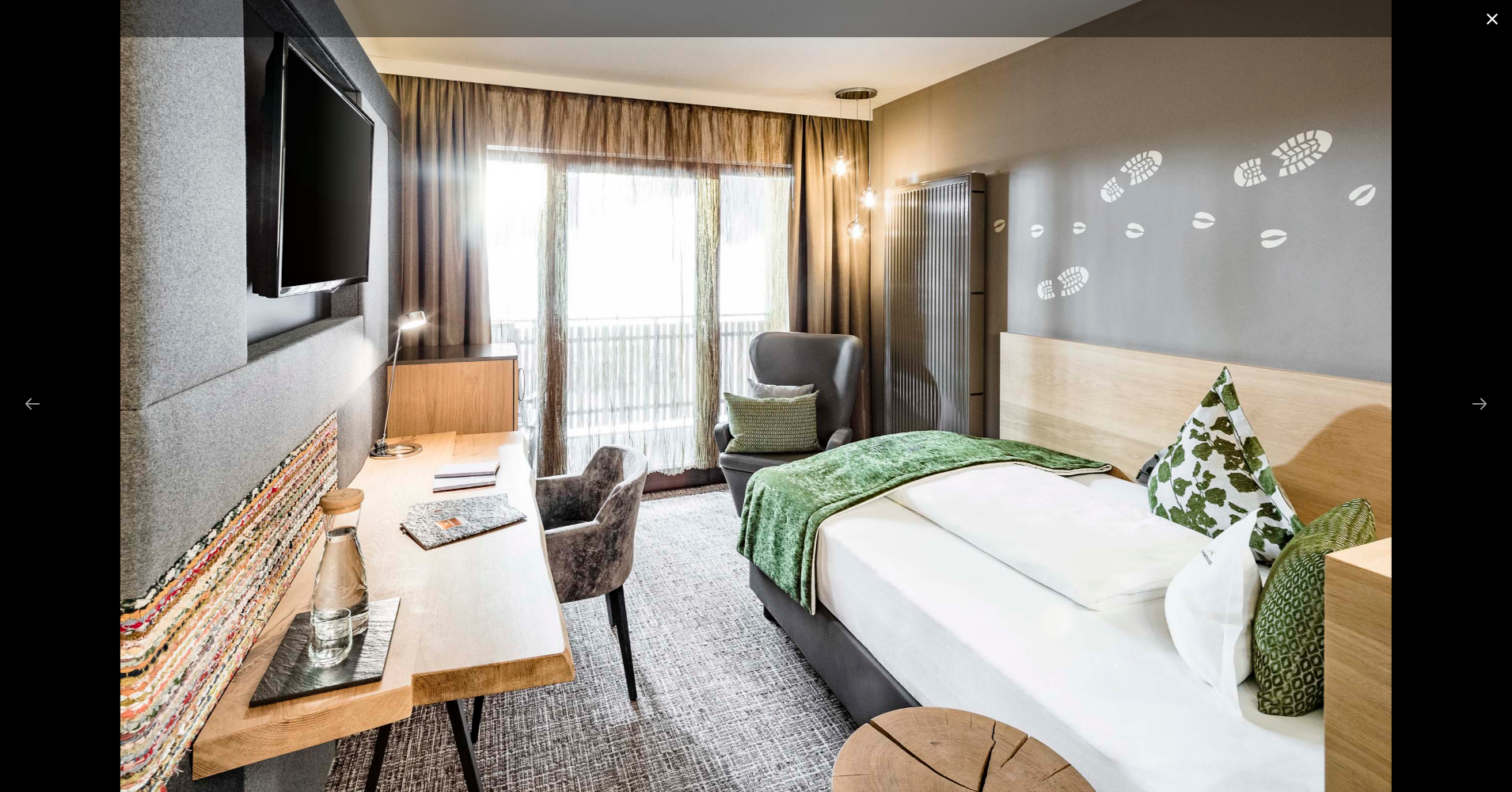
click at [1486, 26] on button "Close gallery" at bounding box center [1492, 18] width 40 height 37
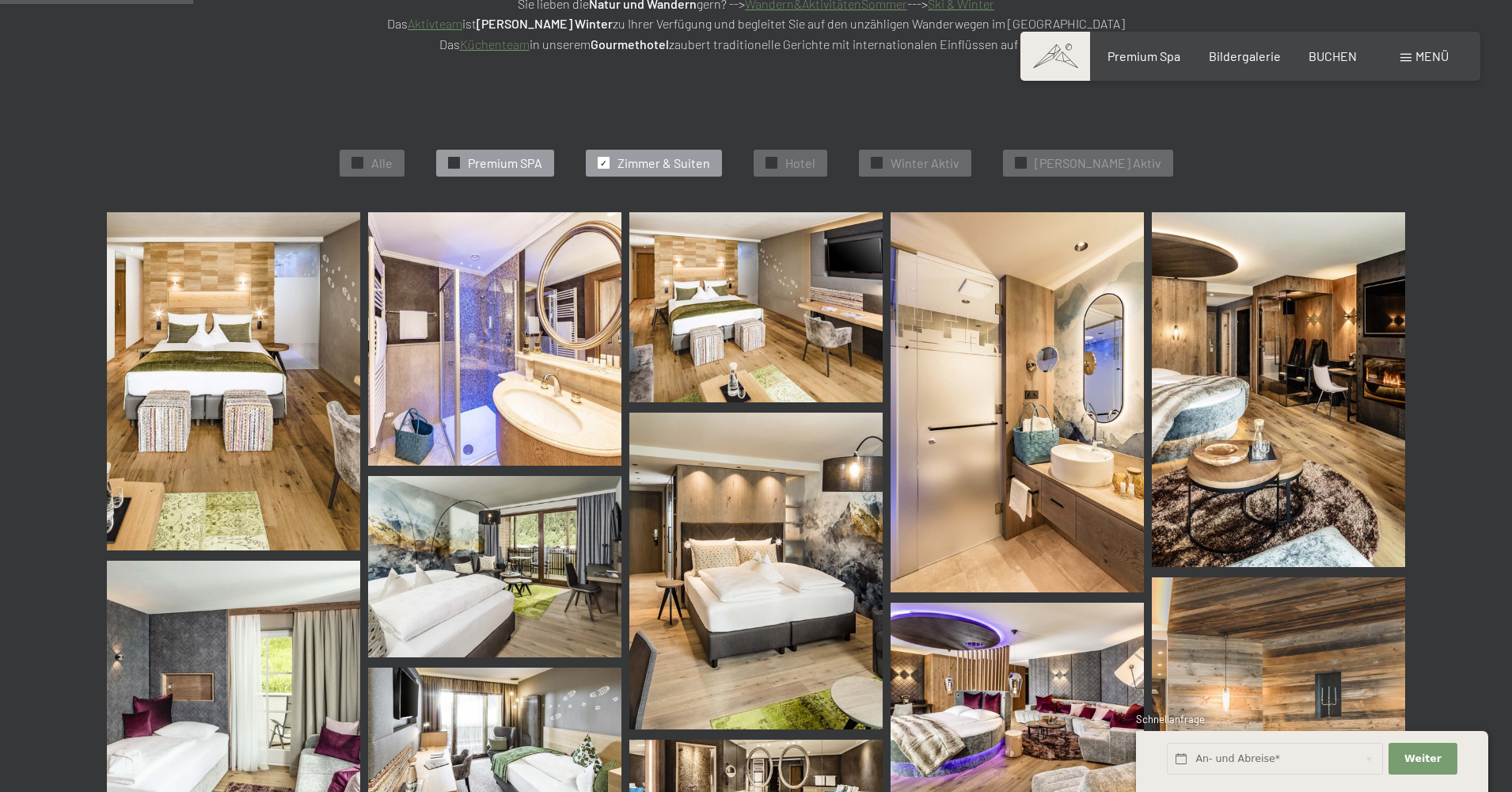
click at [496, 155] on span "Premium SPA" at bounding box center [505, 164] width 74 height 18
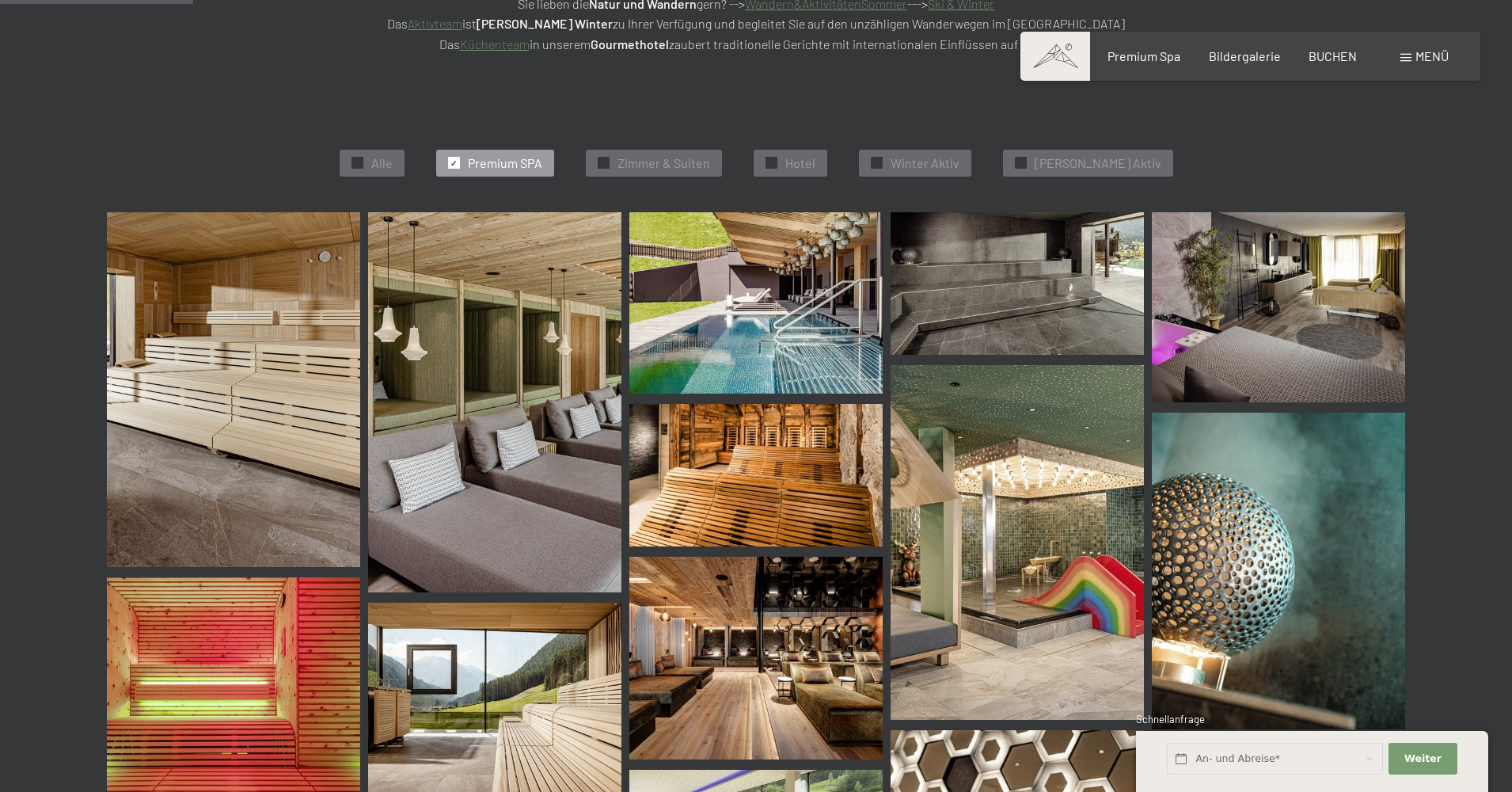
click at [264, 424] on img at bounding box center [234, 389] width 254 height 355
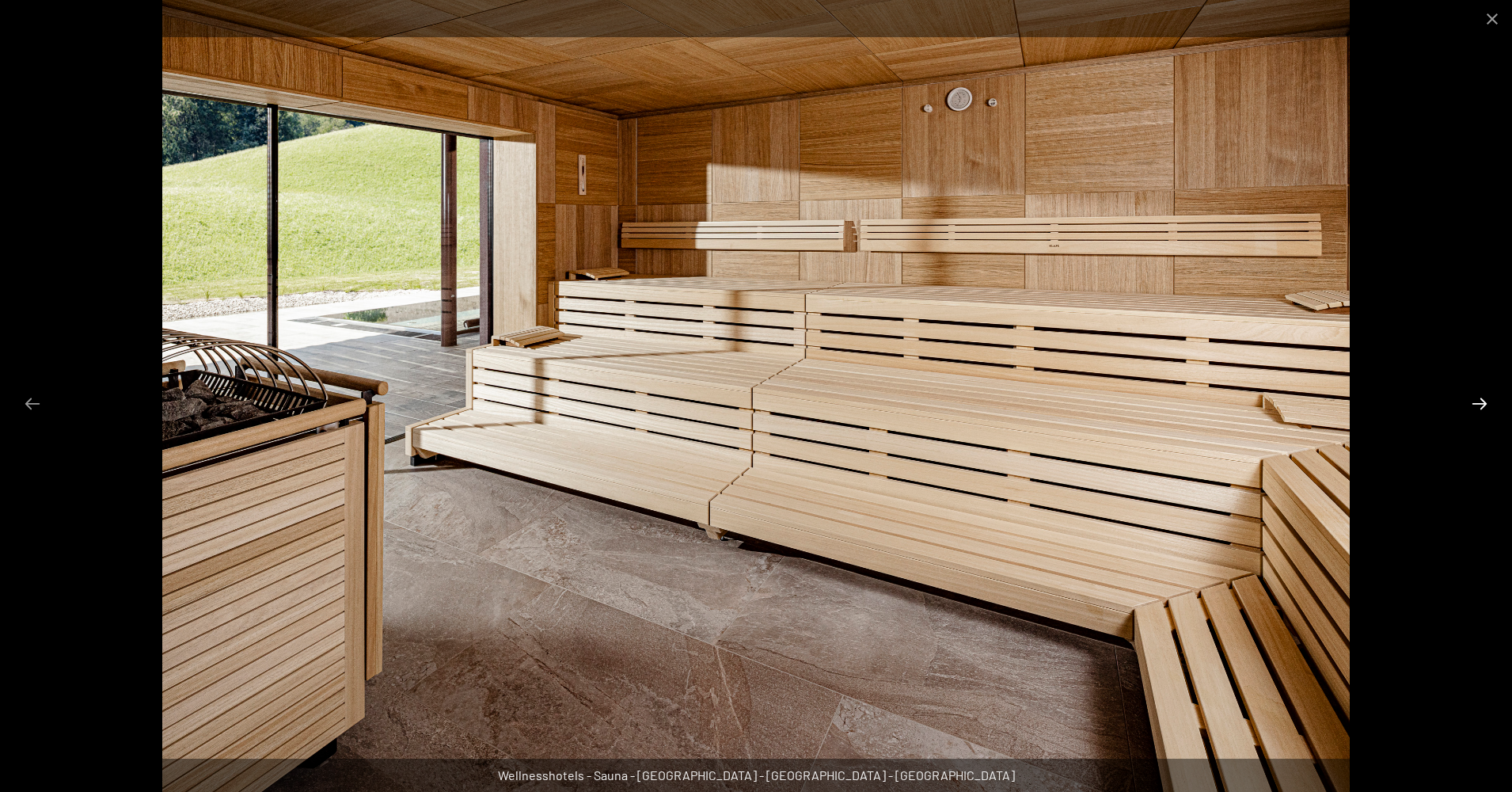
click at [1481, 405] on button "Next slide" at bounding box center [1479, 403] width 33 height 31
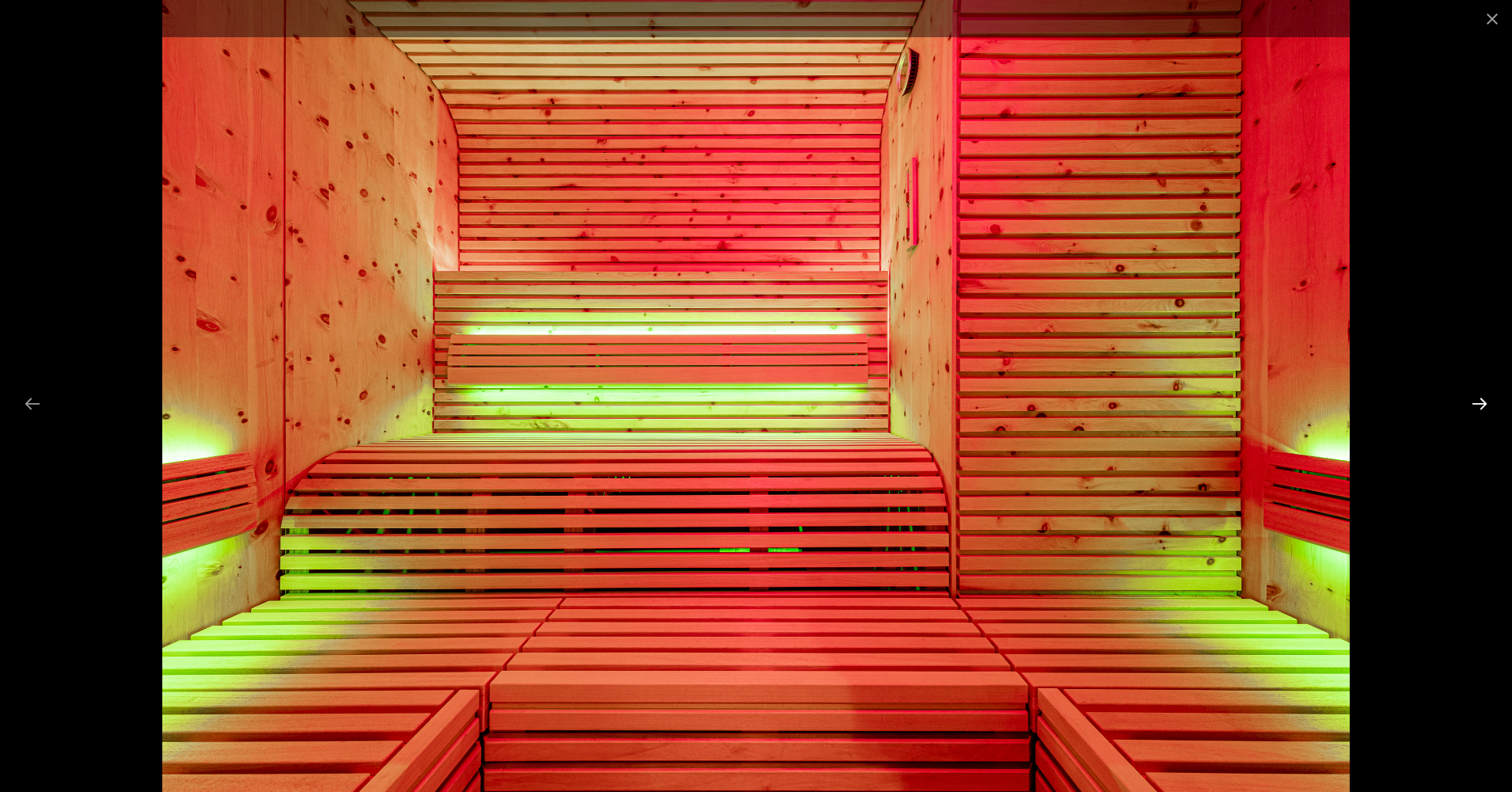
click at [1481, 405] on button "Next slide" at bounding box center [1479, 403] width 33 height 31
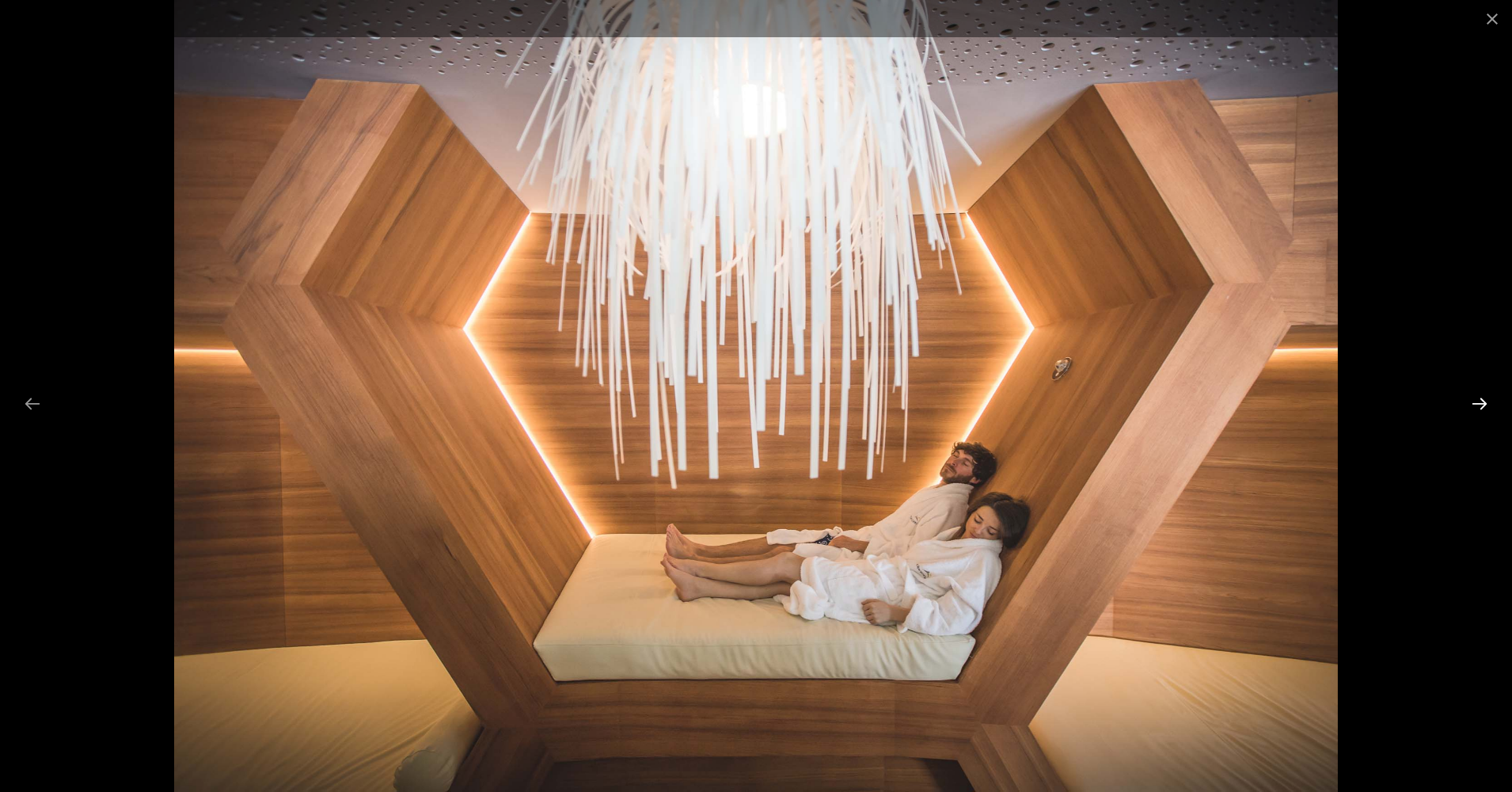
click at [1481, 405] on button "Next slide" at bounding box center [1479, 403] width 33 height 31
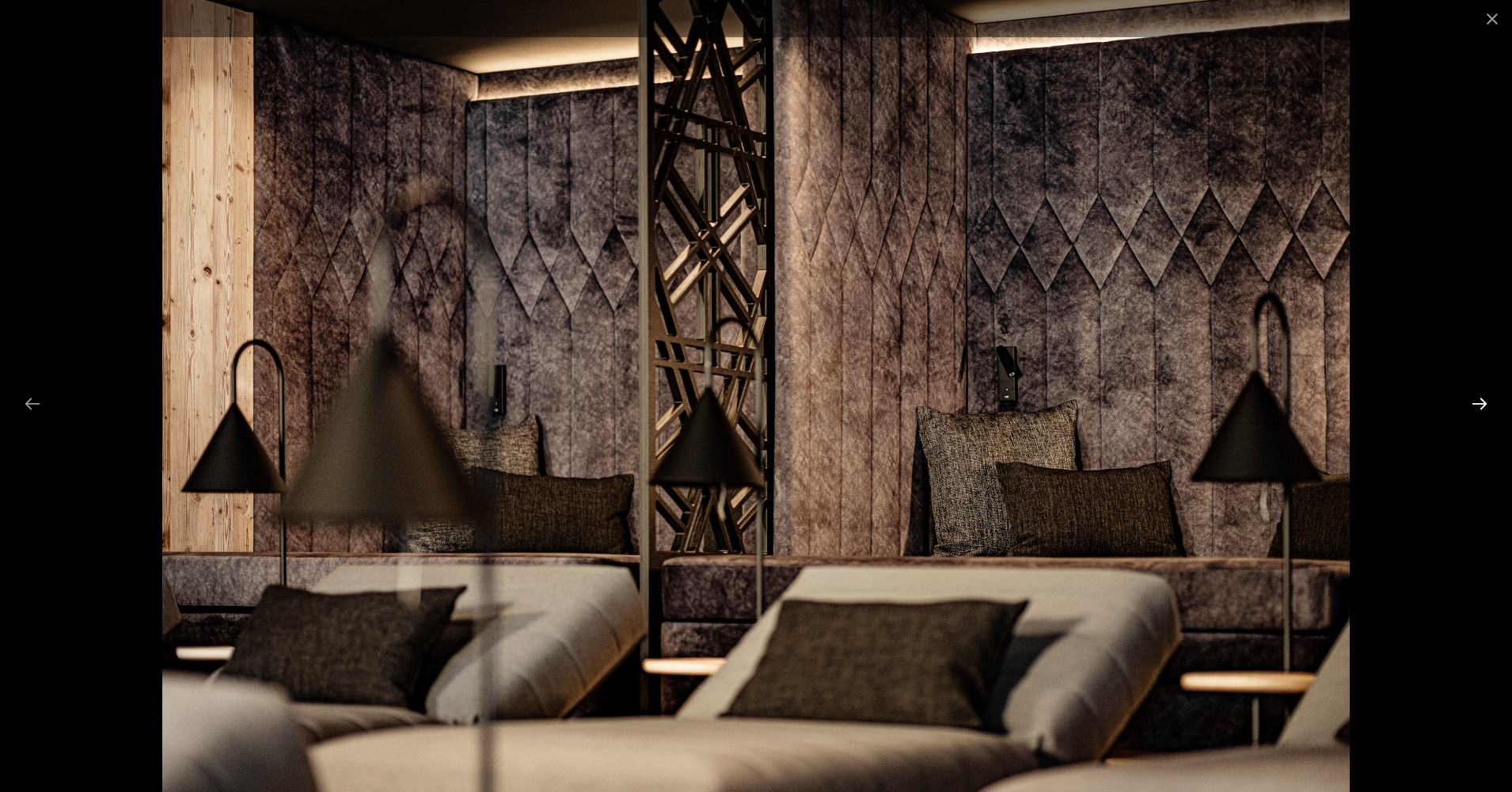
click at [1481, 405] on button "Next slide" at bounding box center [1479, 403] width 33 height 31
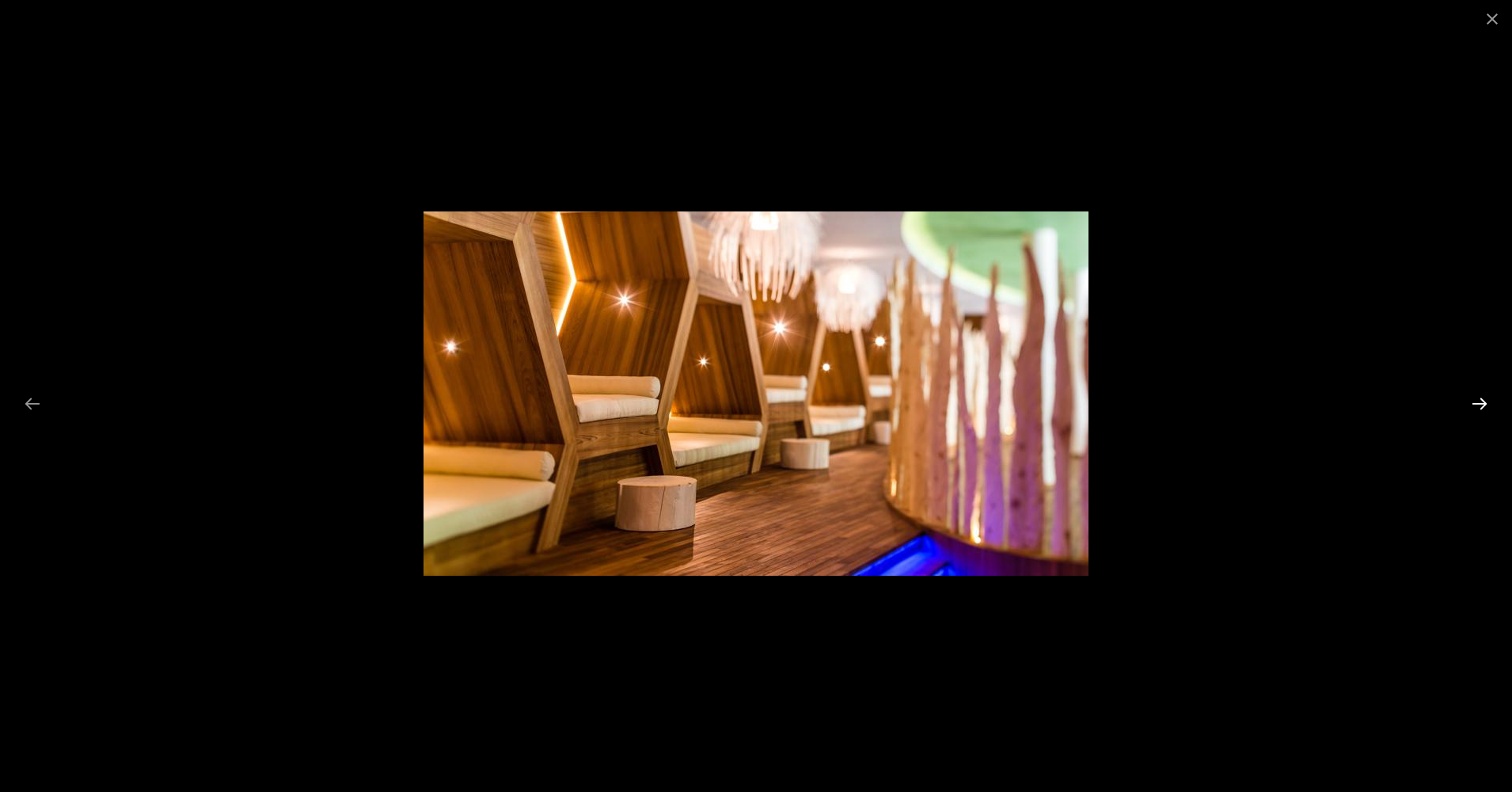
click at [1481, 405] on button "Next slide" at bounding box center [1479, 403] width 33 height 31
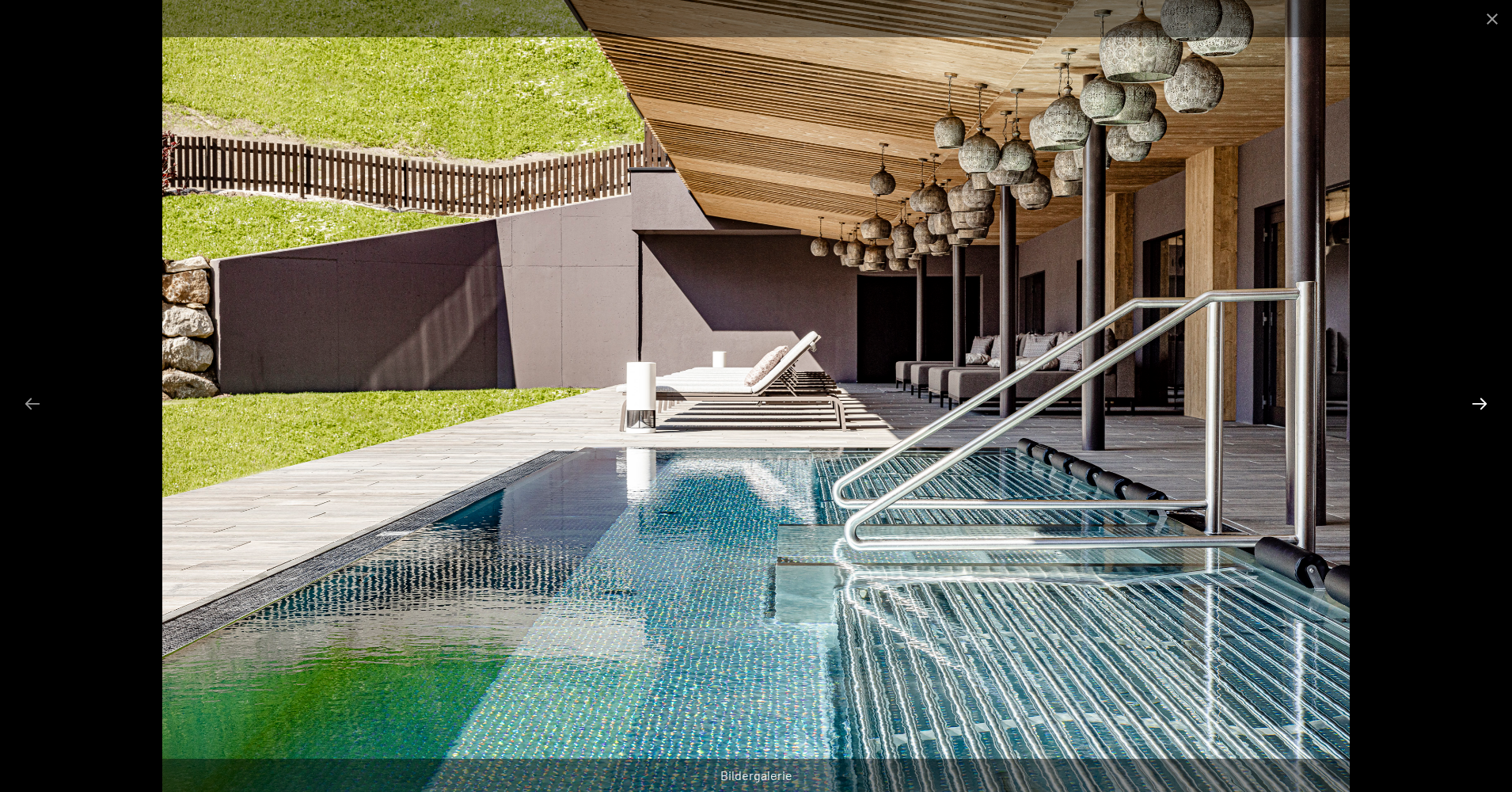
click at [1481, 405] on button "Next slide" at bounding box center [1479, 403] width 33 height 31
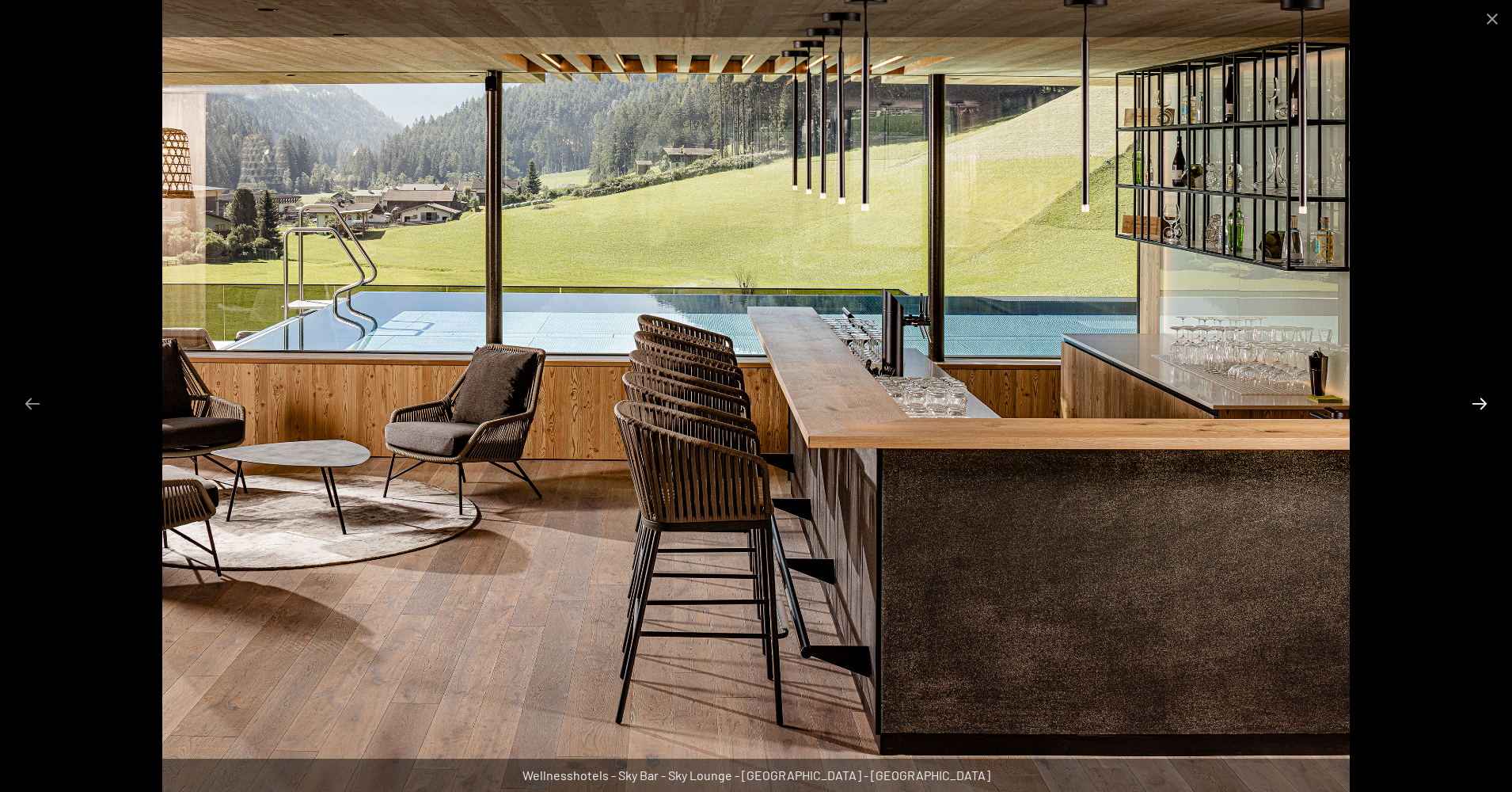
click at [1481, 405] on button "Next slide" at bounding box center [1479, 403] width 33 height 31
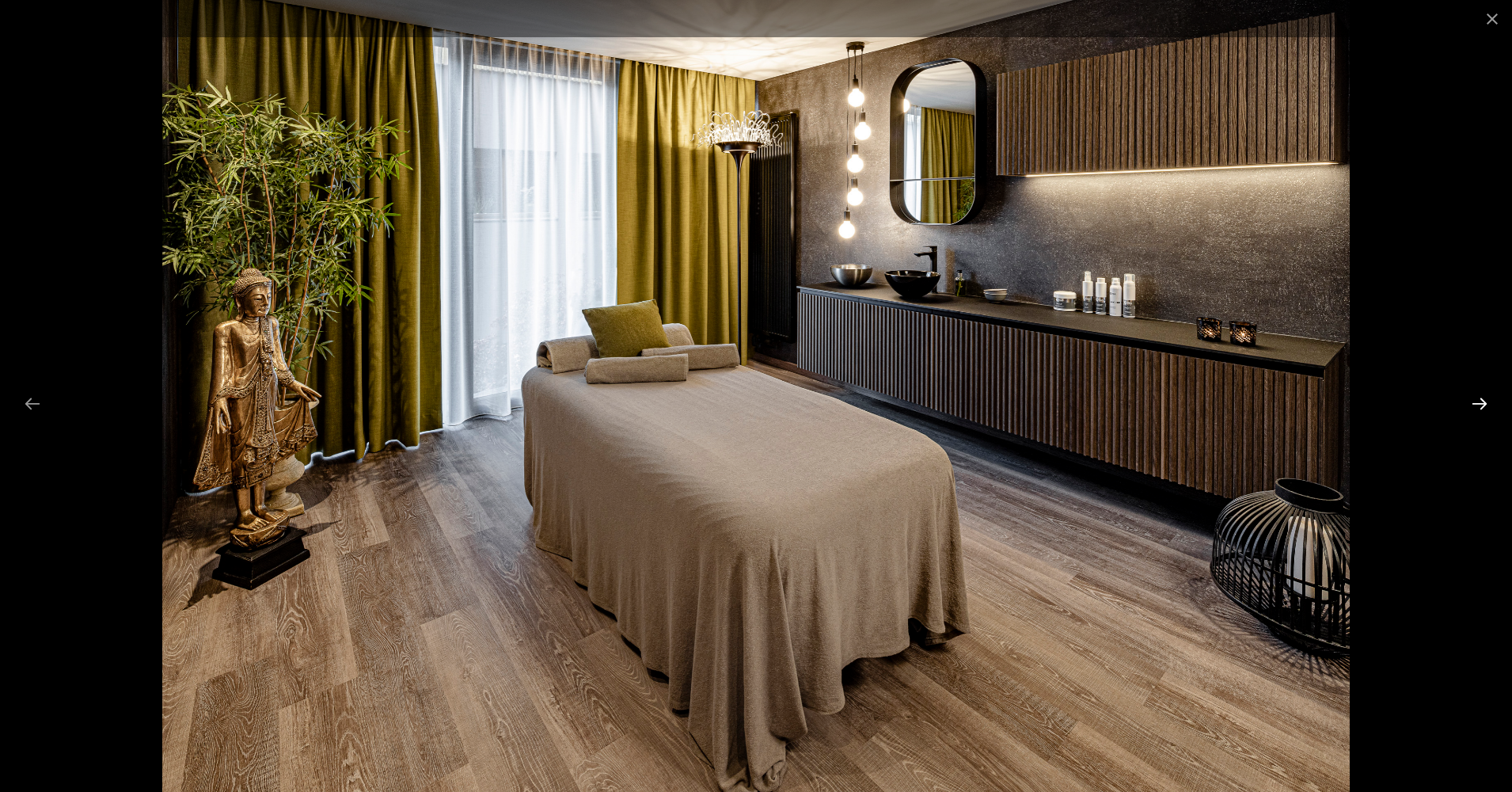
click at [1481, 405] on button "Next slide" at bounding box center [1479, 403] width 33 height 31
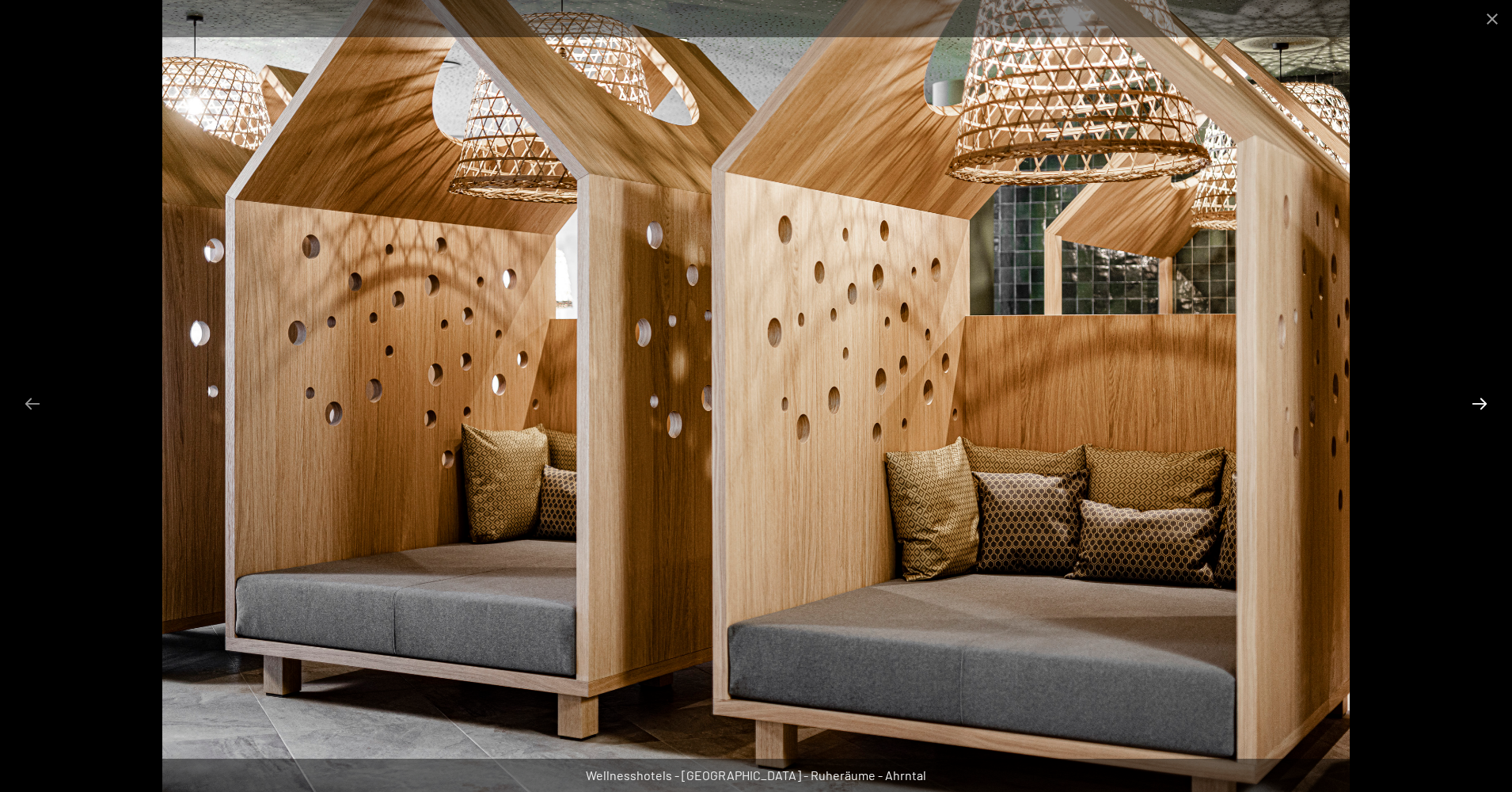
click at [1481, 405] on button "Next slide" at bounding box center [1479, 403] width 33 height 31
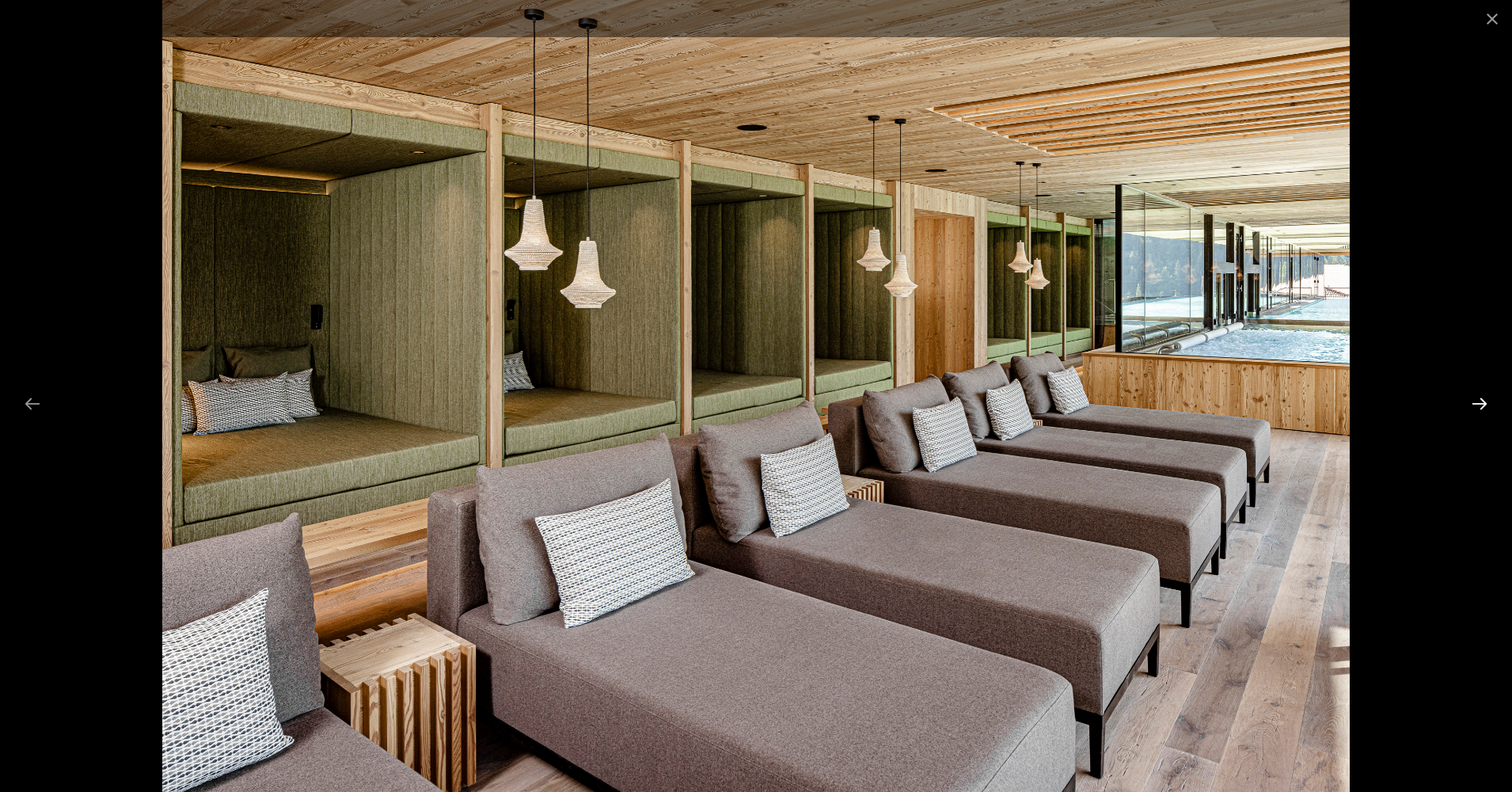
click at [1481, 405] on button "Next slide" at bounding box center [1479, 403] width 33 height 31
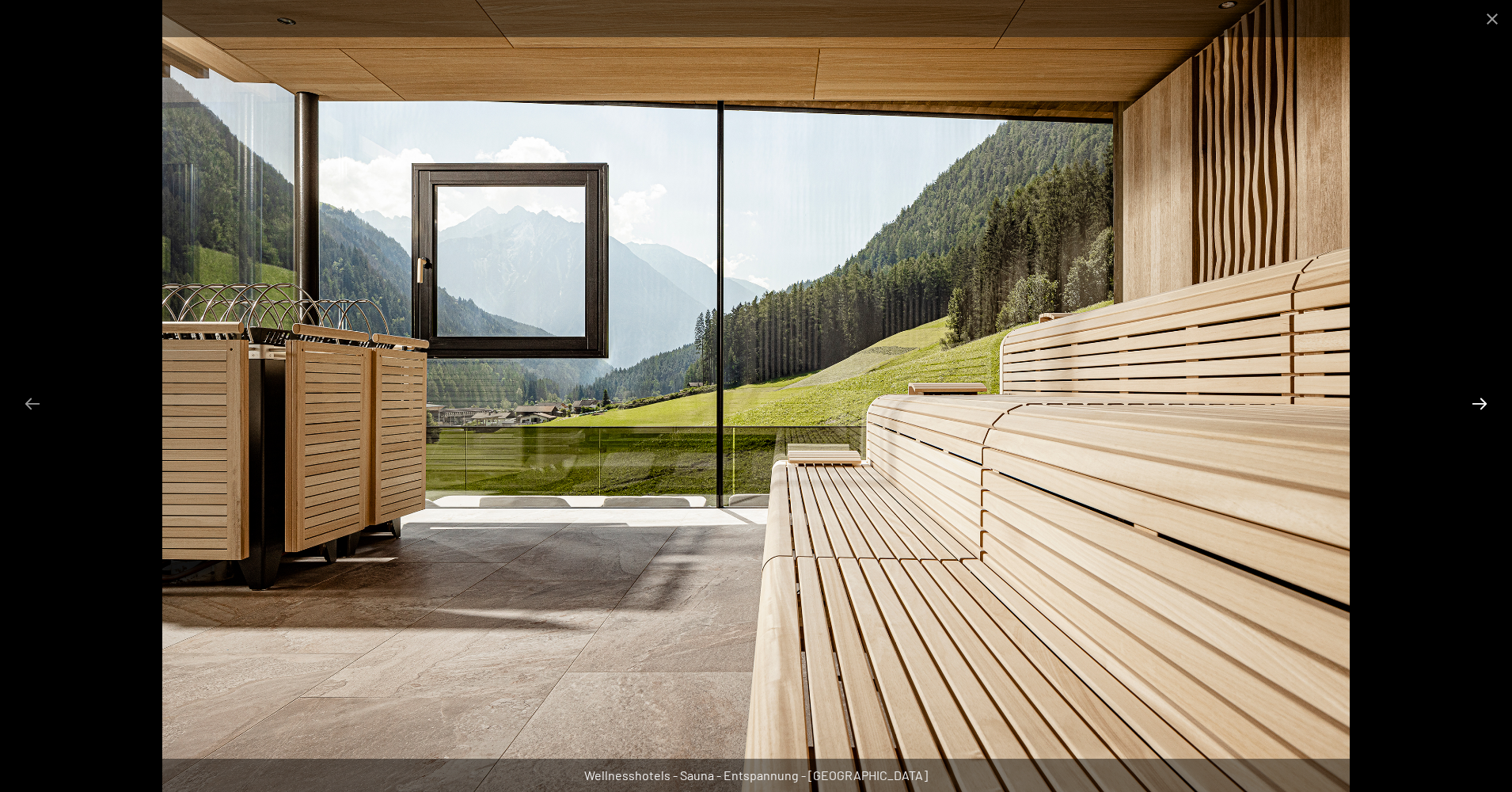
click at [1481, 405] on button "Next slide" at bounding box center [1479, 403] width 33 height 31
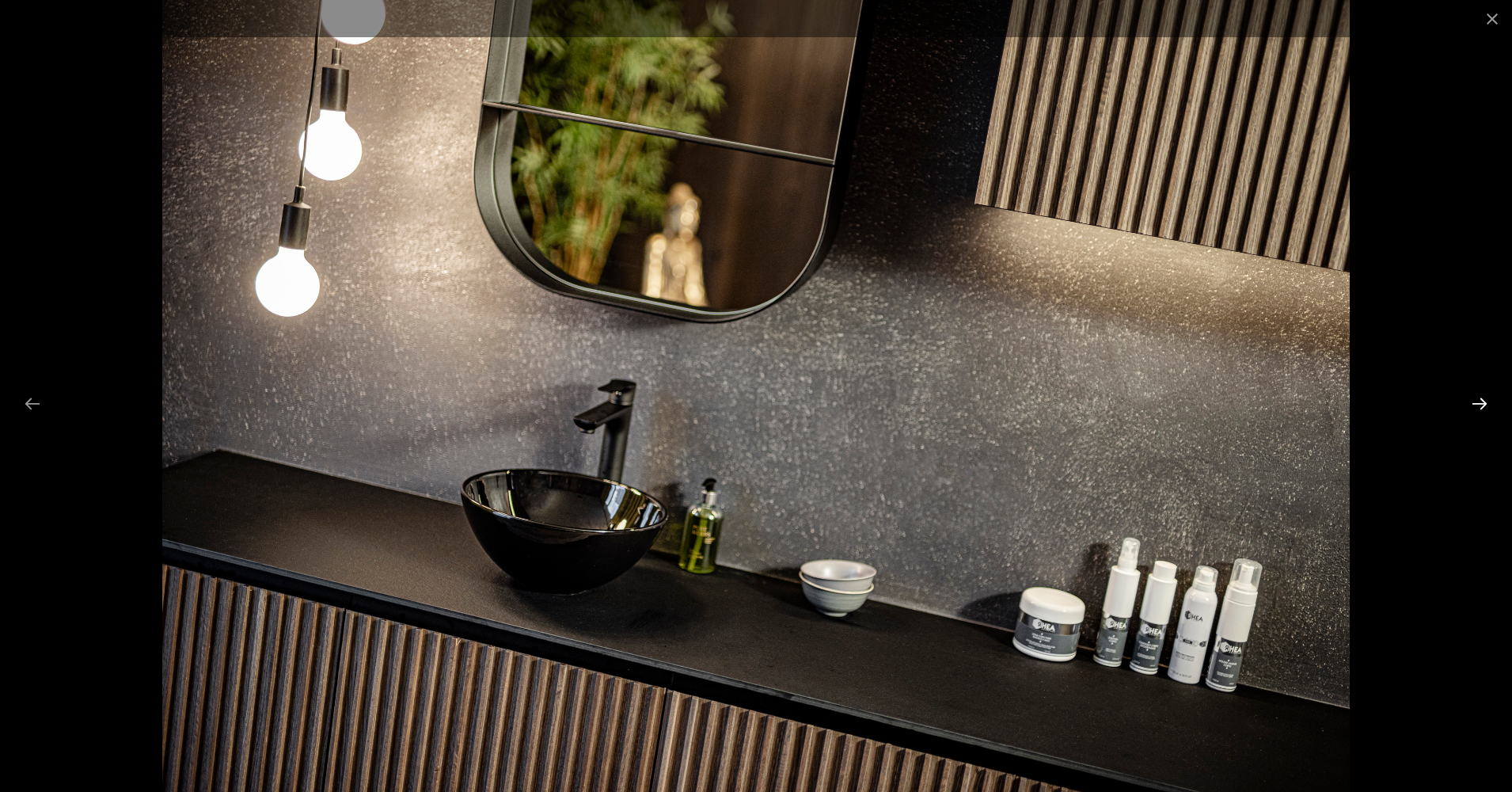
click at [1481, 405] on button "Next slide" at bounding box center [1479, 403] width 33 height 31
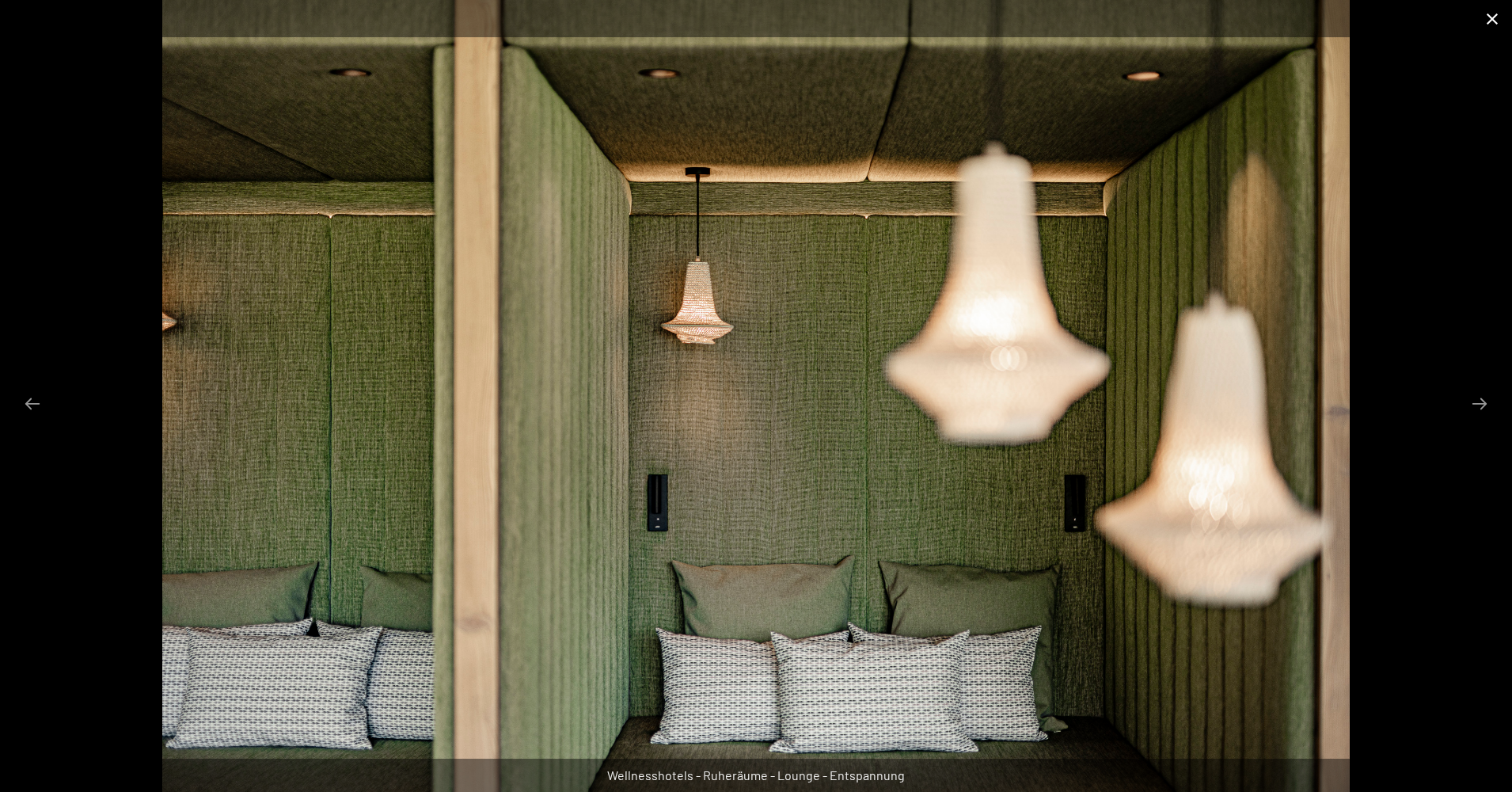
click at [1502, 21] on button "Close gallery" at bounding box center [1492, 18] width 40 height 37
